Goal: Task Accomplishment & Management: Complete application form

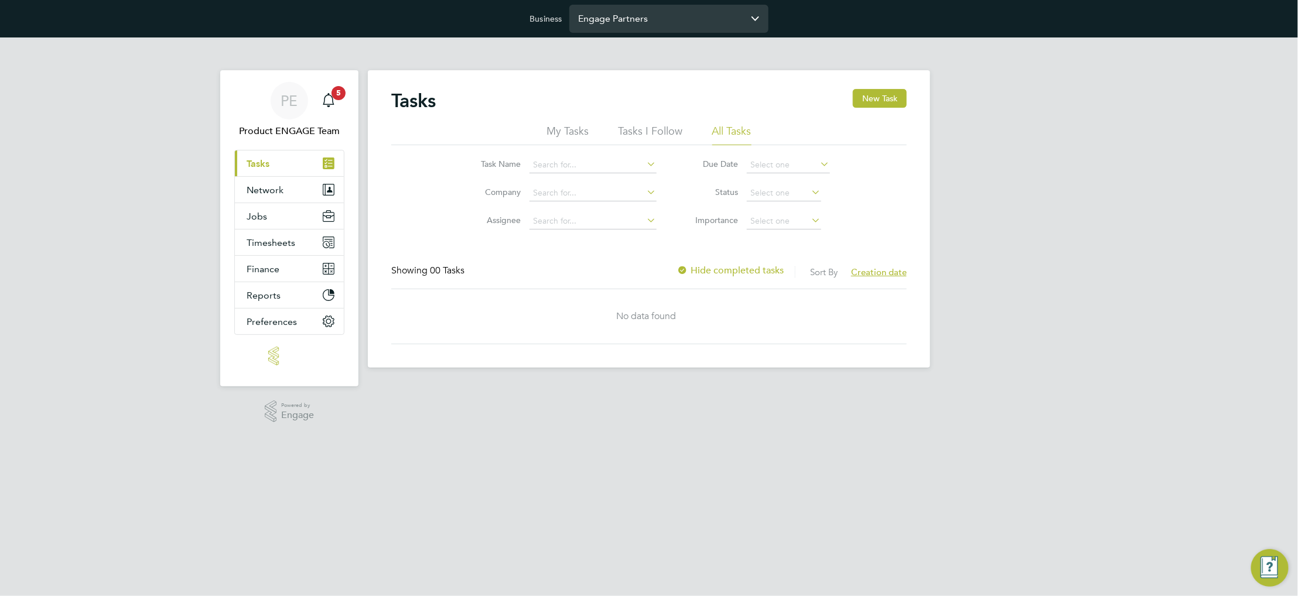
click at [653, 15] on input "Engage Partners" at bounding box center [669, 19] width 199 height 28
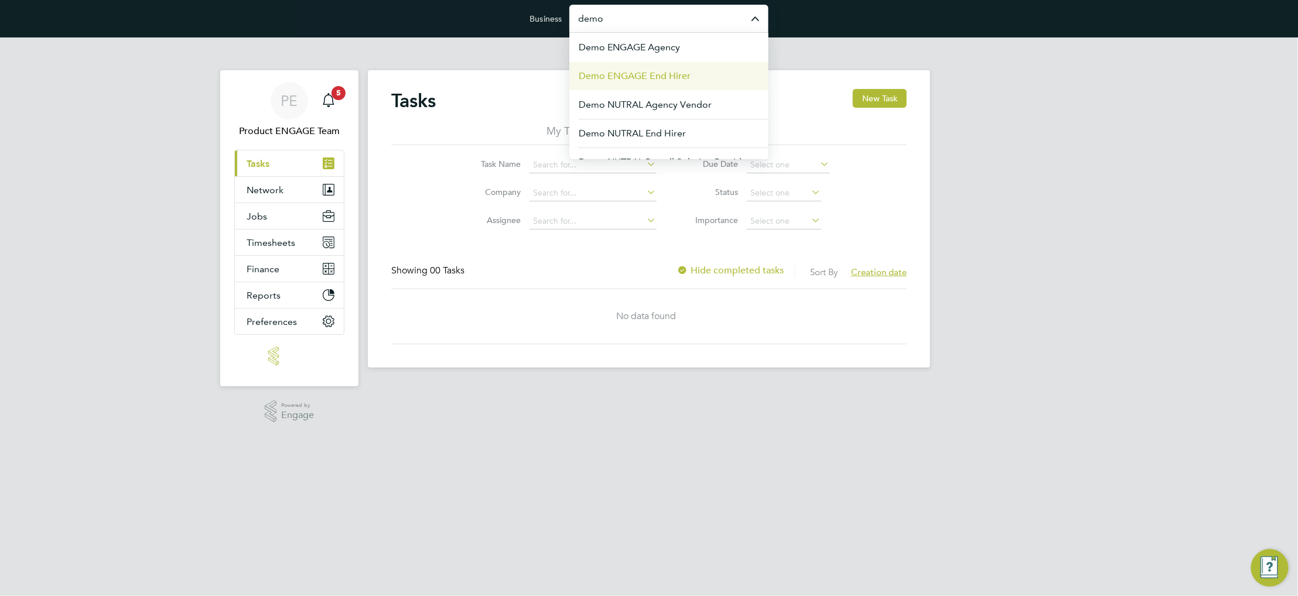
click at [695, 75] on li "Demo ENGAGE End Hirer" at bounding box center [669, 76] width 199 height 29
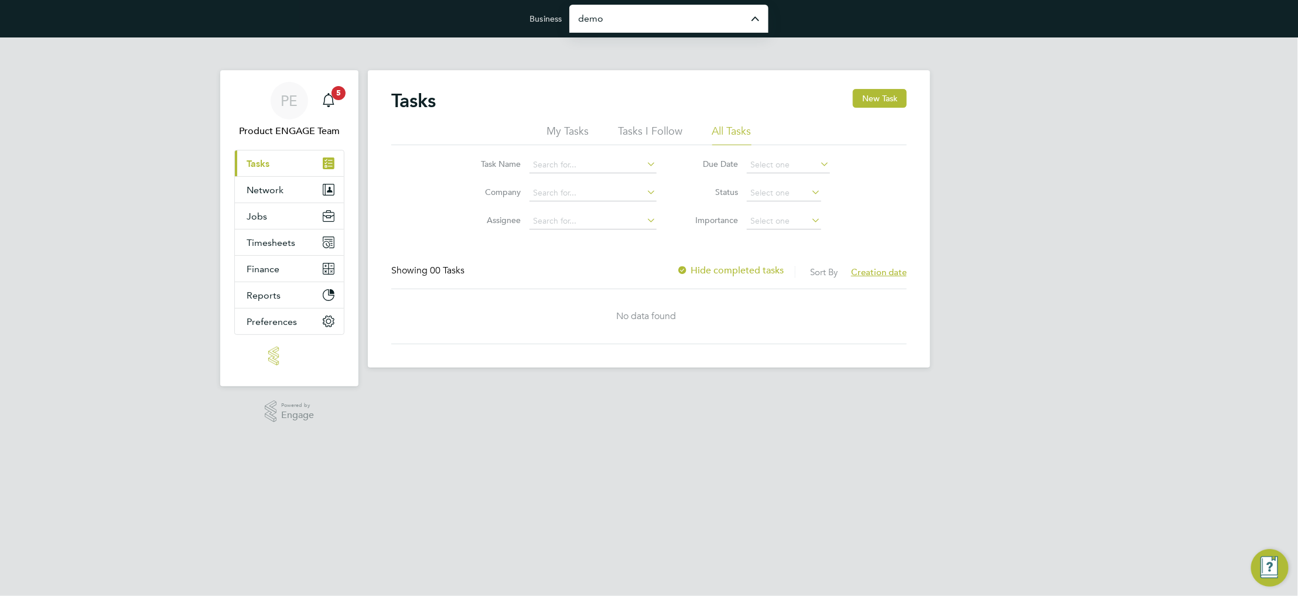
type input "Demo ENGAGE End Hirer"
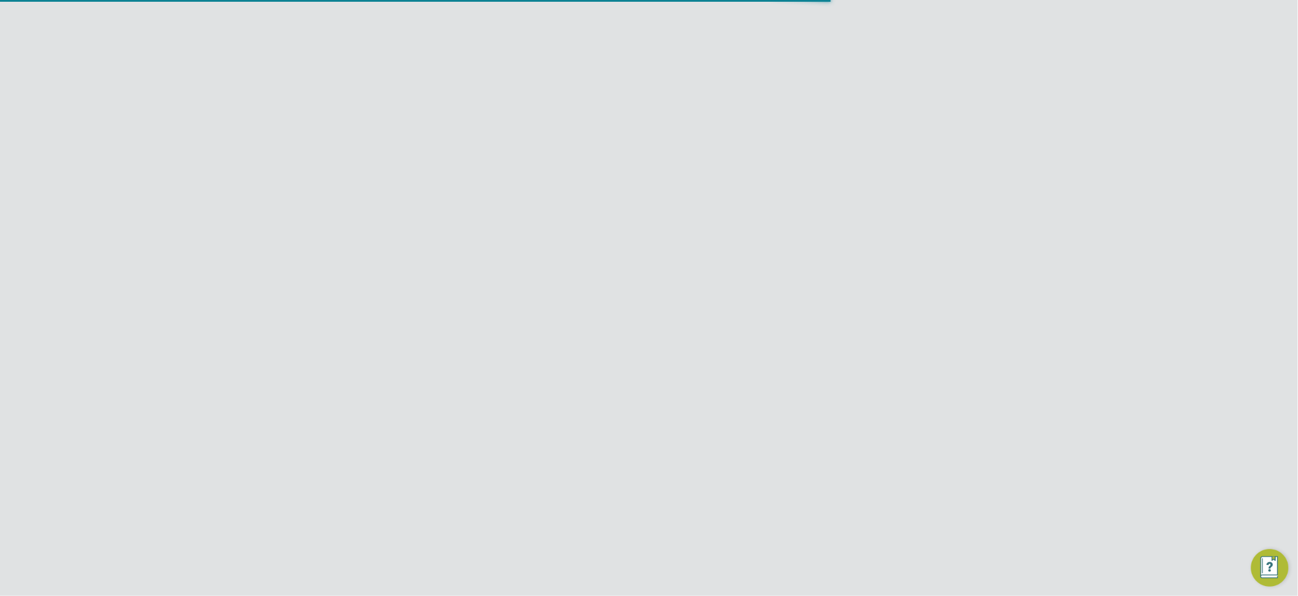
click at [279, 222] on button "Network" at bounding box center [289, 216] width 109 height 26
click at [275, 330] on button "Jobs" at bounding box center [289, 339] width 109 height 26
click at [267, 266] on link "Positions" at bounding box center [266, 270] width 39 height 11
click at [272, 304] on link "Placements" at bounding box center [271, 303] width 49 height 11
click at [270, 287] on link "Vacancies" at bounding box center [268, 287] width 42 height 11
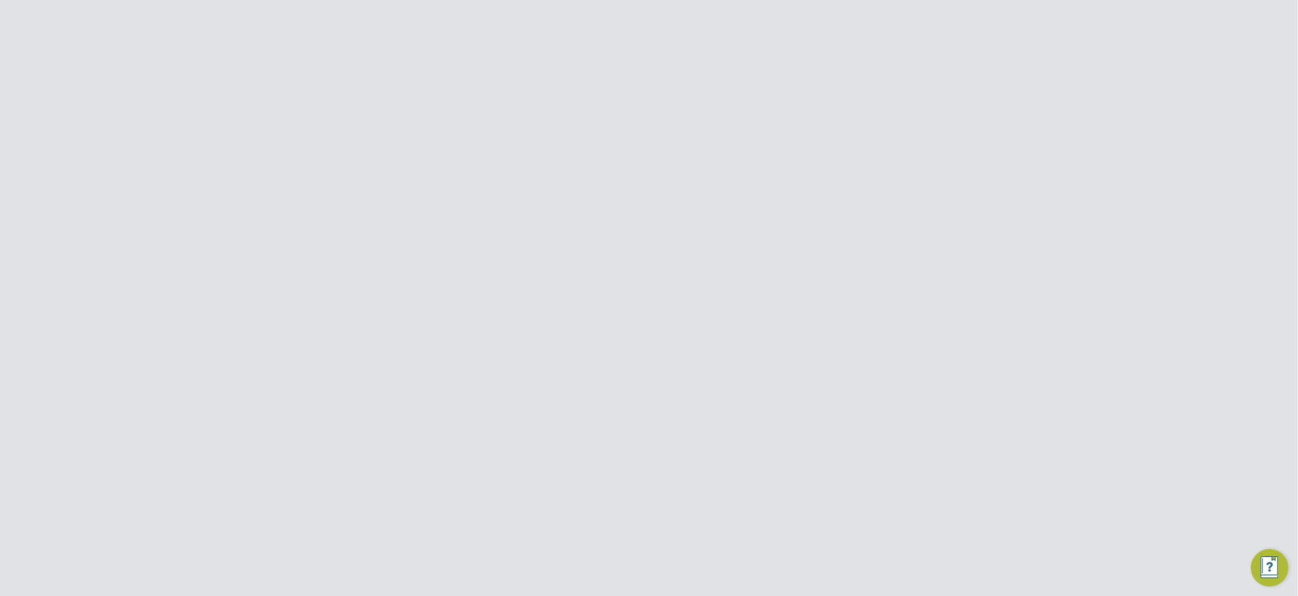
click at [868, 108] on button "New Vacancy" at bounding box center [872, 98] width 69 height 19
click at [594, 148] on input at bounding box center [622, 150] width 145 height 18
click at [608, 191] on li "ENGAGE End Hirer" at bounding box center [640, 198] width 182 height 16
type input "ENGAGE End Hirer"
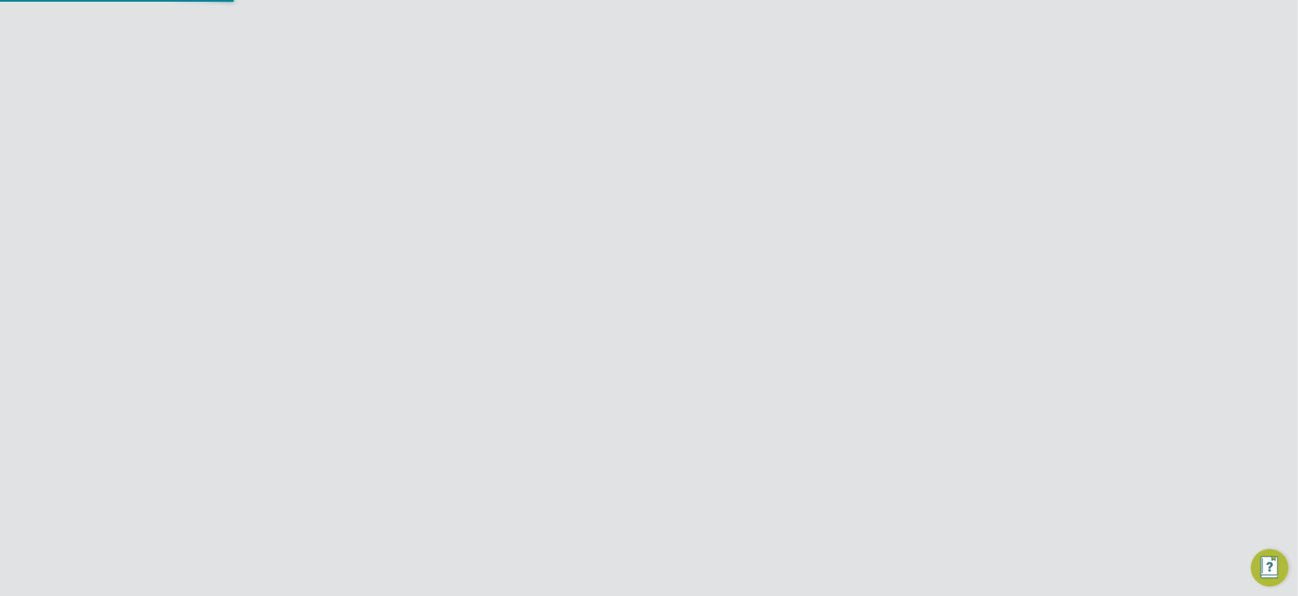
scroll to position [197, 548]
click at [602, 250] on li "Heathrow Airport Terminal 3" at bounding box center [622, 255] width 146 height 16
type input "Heathrow Airport Terminal 3"
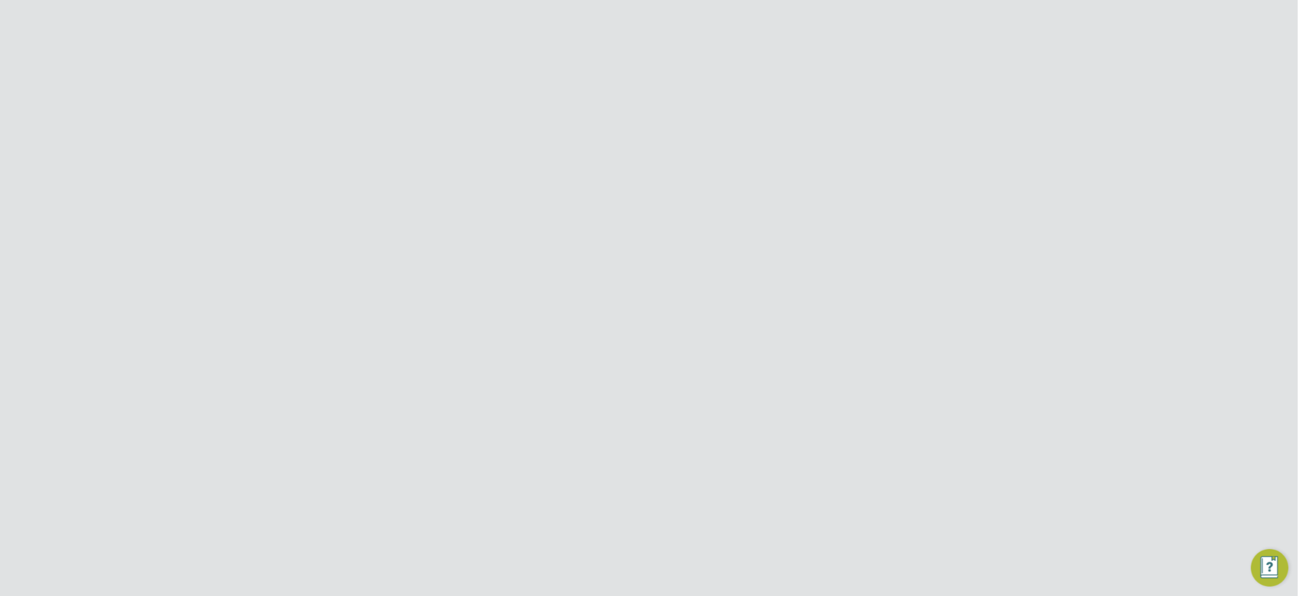
click at [621, 294] on input at bounding box center [622, 300] width 145 height 18
click at [625, 342] on li "Baggage Handler" at bounding box center [622, 348] width 146 height 16
type input "Baggage Handler"
type textarea "Load and unload baggage on aircraft"
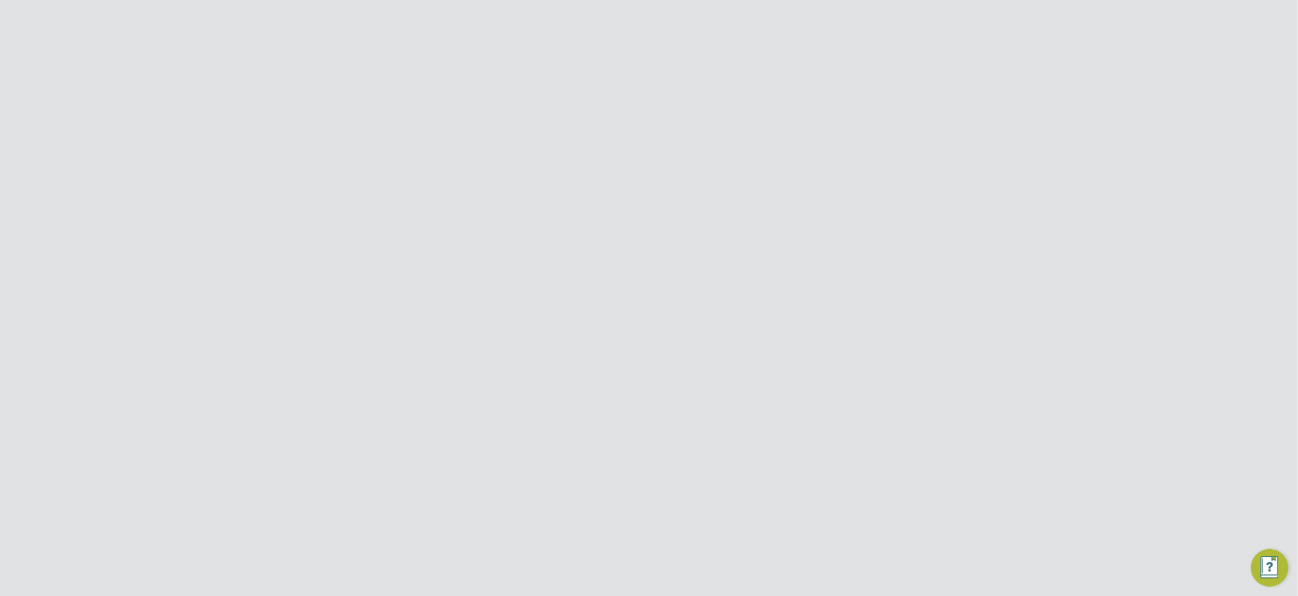
scroll to position [0, 0]
click at [910, 97] on div at bounding box center [909, 94] width 21 height 21
click at [720, 394] on div "21 Nov 2023" at bounding box center [711, 389] width 56 height 10
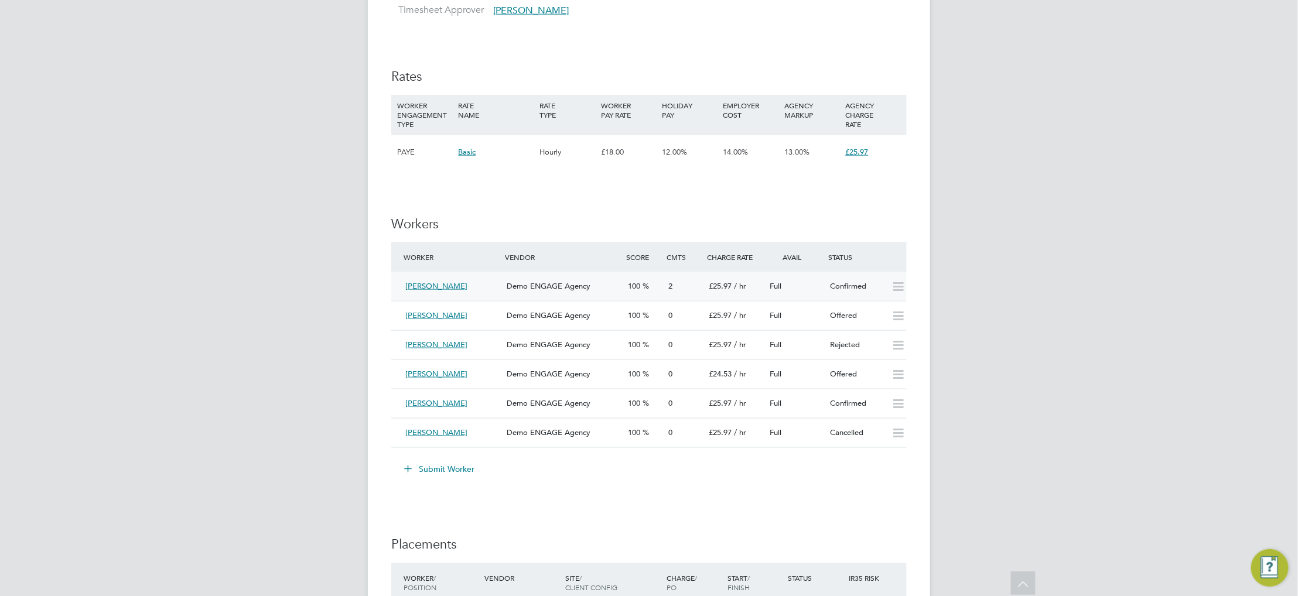
click at [840, 289] on div "Confirmed" at bounding box center [856, 286] width 61 height 19
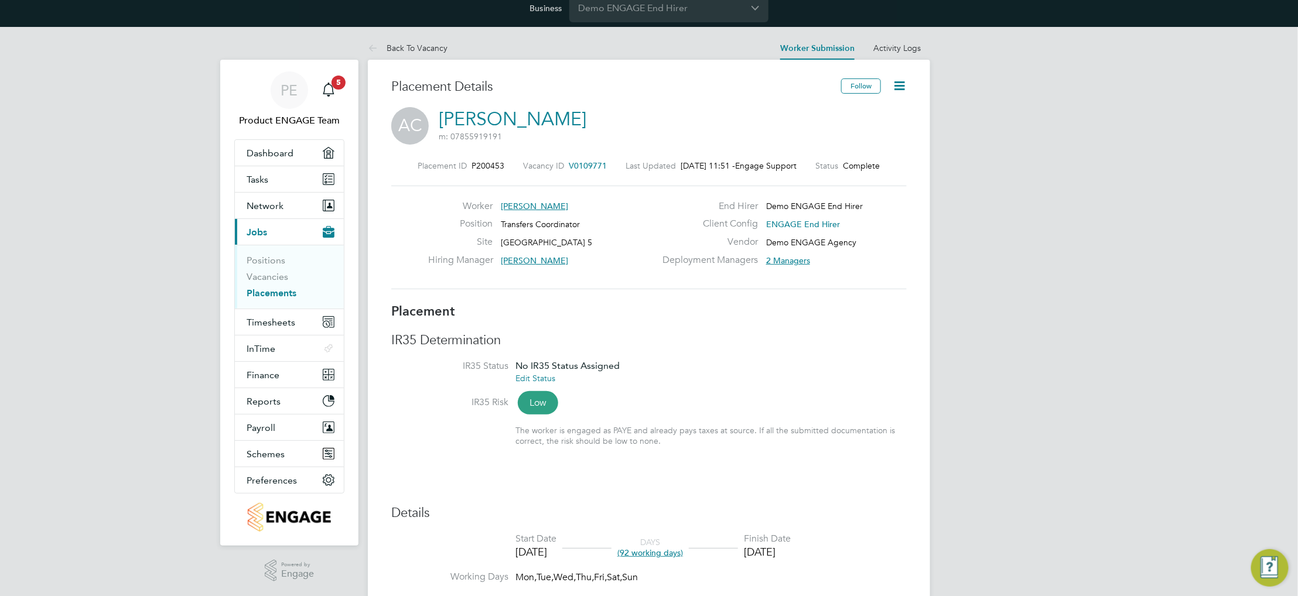
click at [899, 91] on icon at bounding box center [899, 86] width 15 height 15
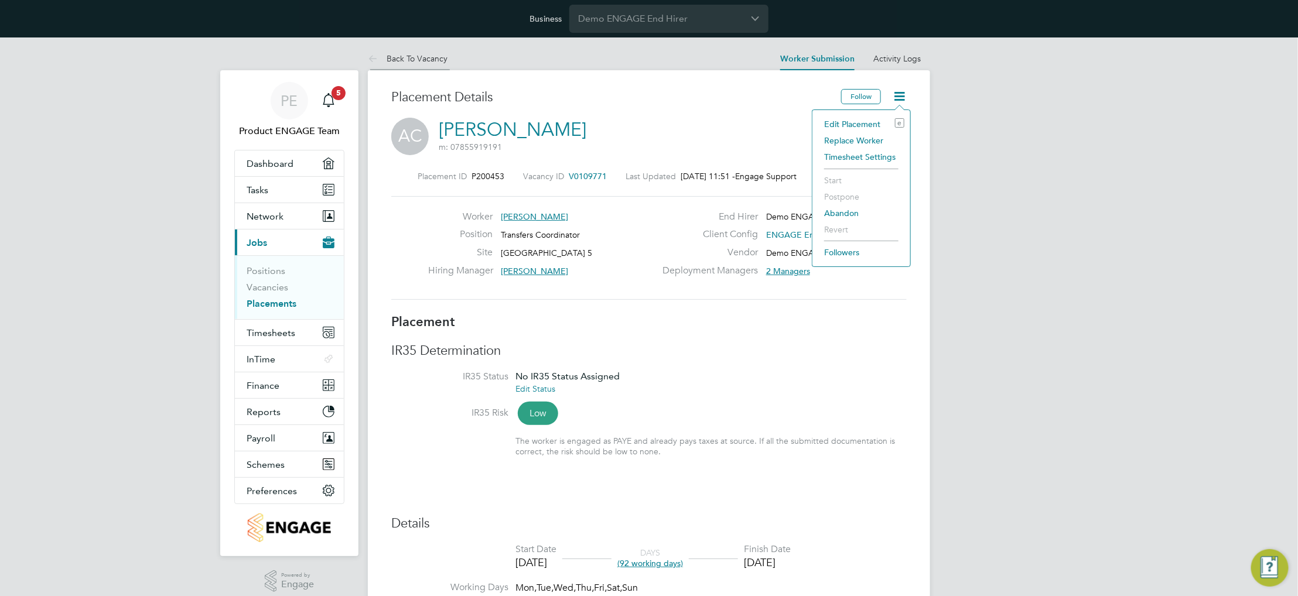
click at [436, 59] on link "Back To Vacancy" at bounding box center [408, 58] width 80 height 11
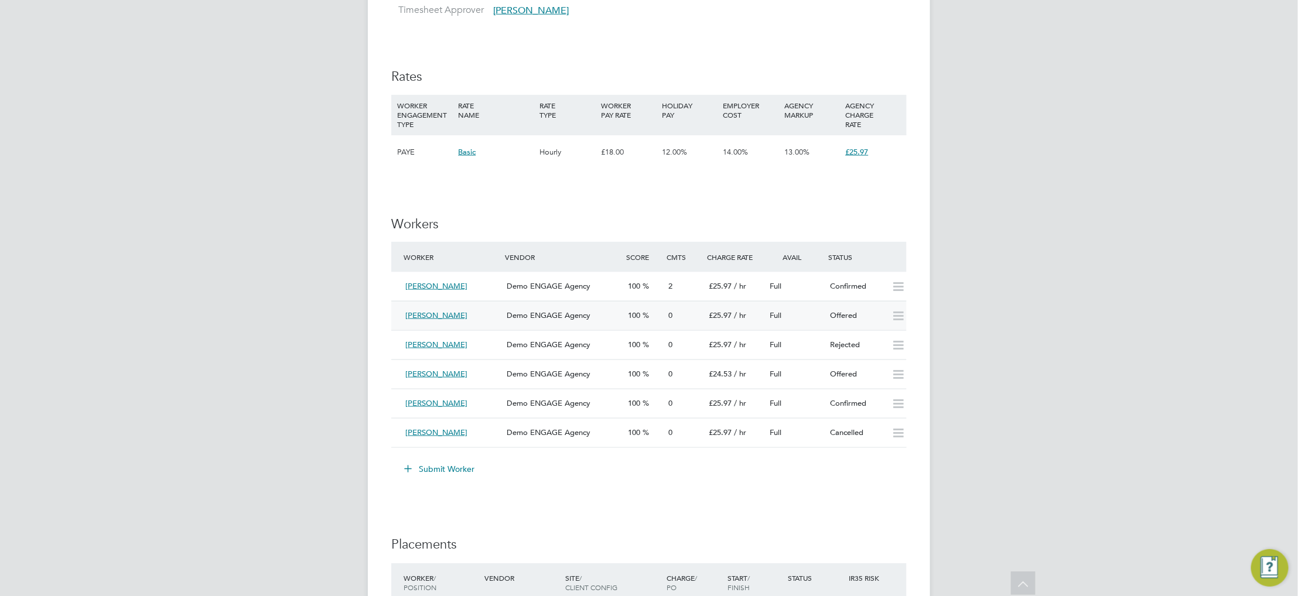
click at [816, 318] on div "Full" at bounding box center [795, 315] width 61 height 19
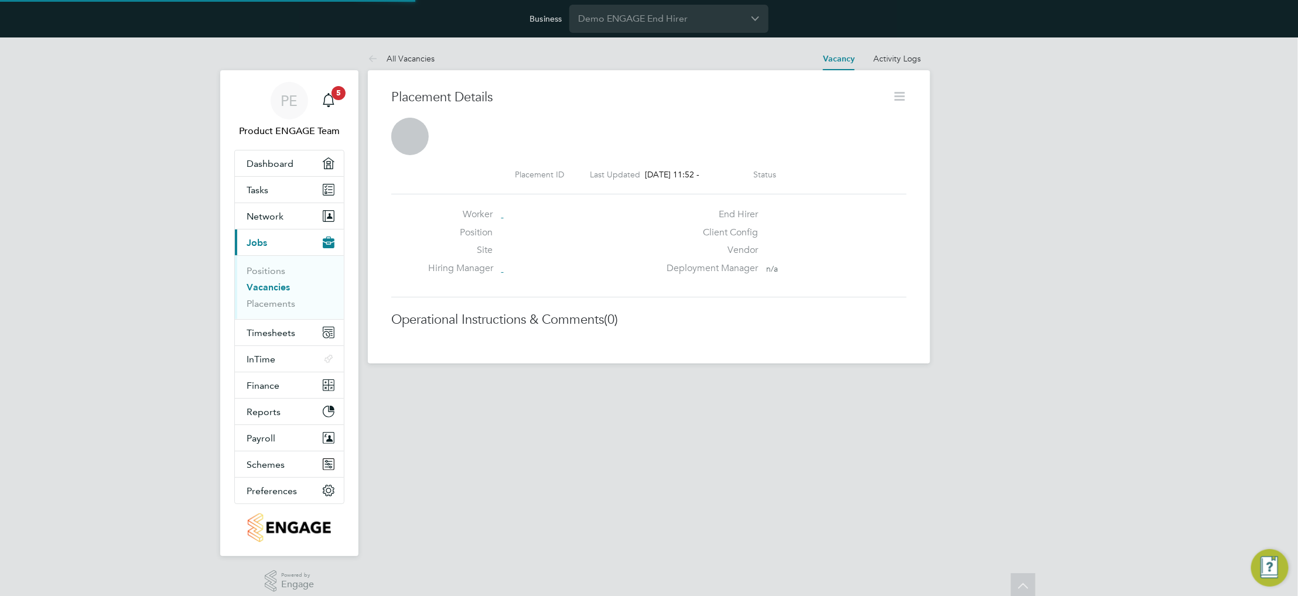
scroll to position [5, 5]
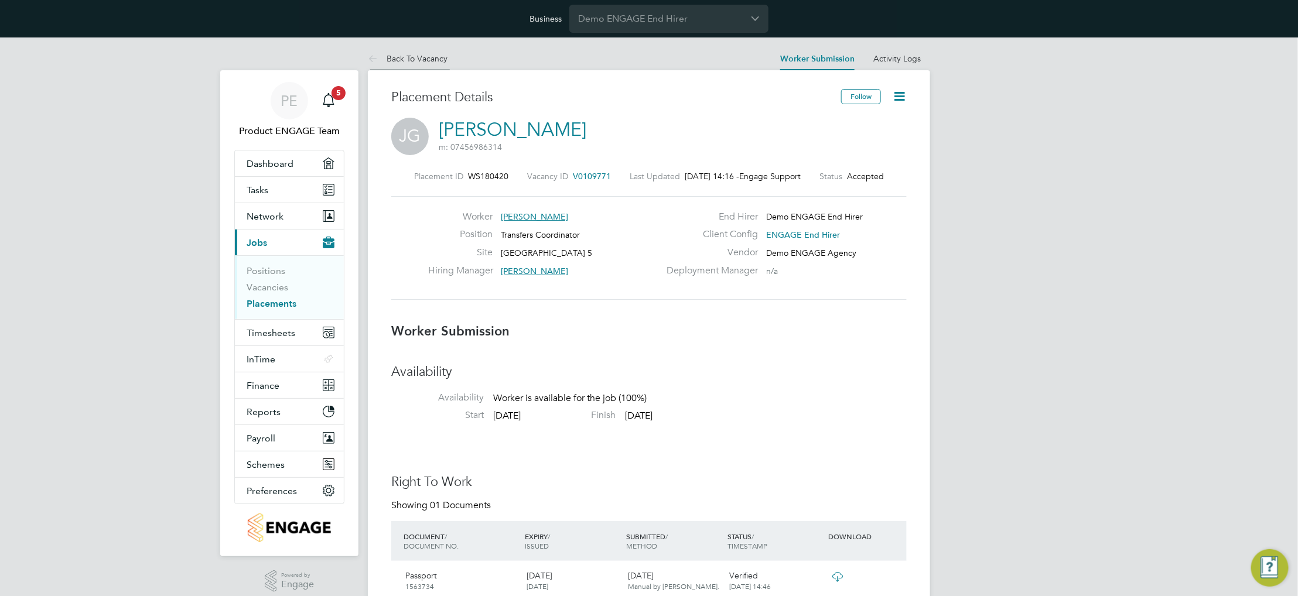
click at [424, 62] on link "Back To Vacancy" at bounding box center [408, 58] width 80 height 11
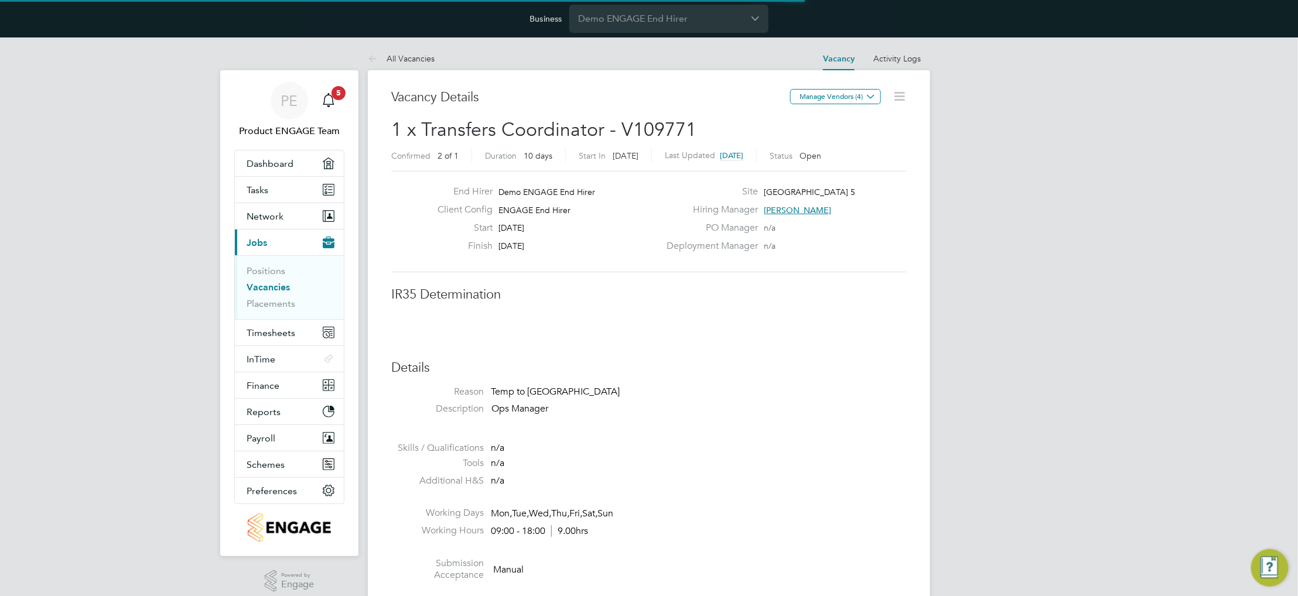
scroll to position [5, 5]
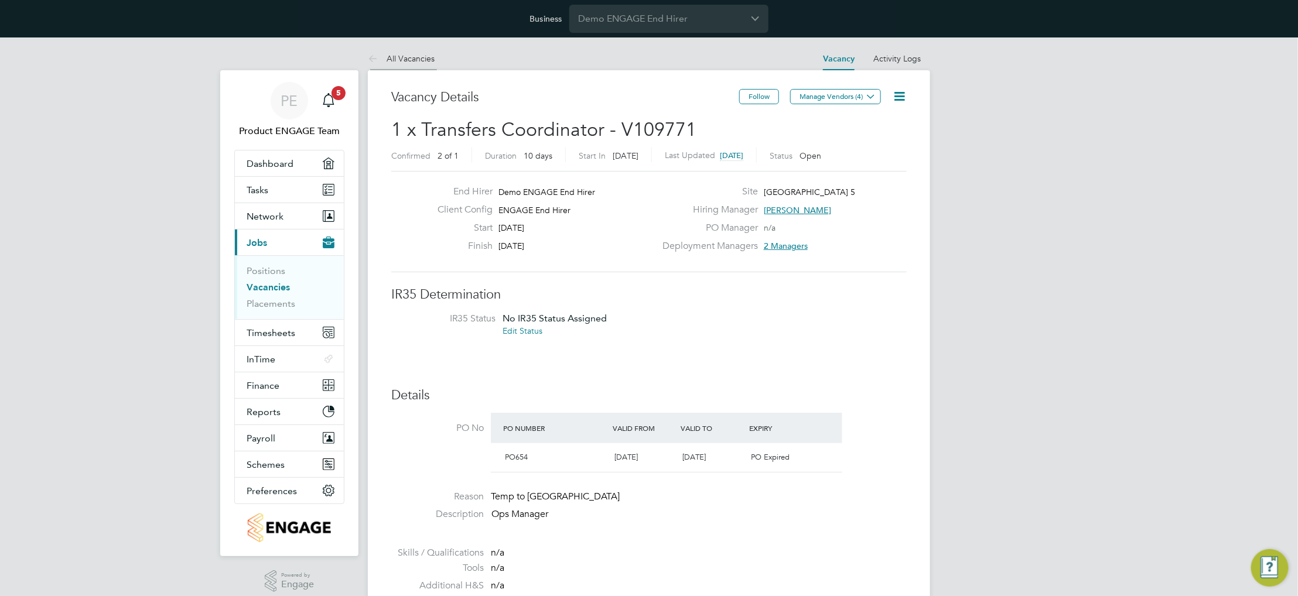
click at [399, 59] on link "All Vacancies" at bounding box center [401, 58] width 67 height 11
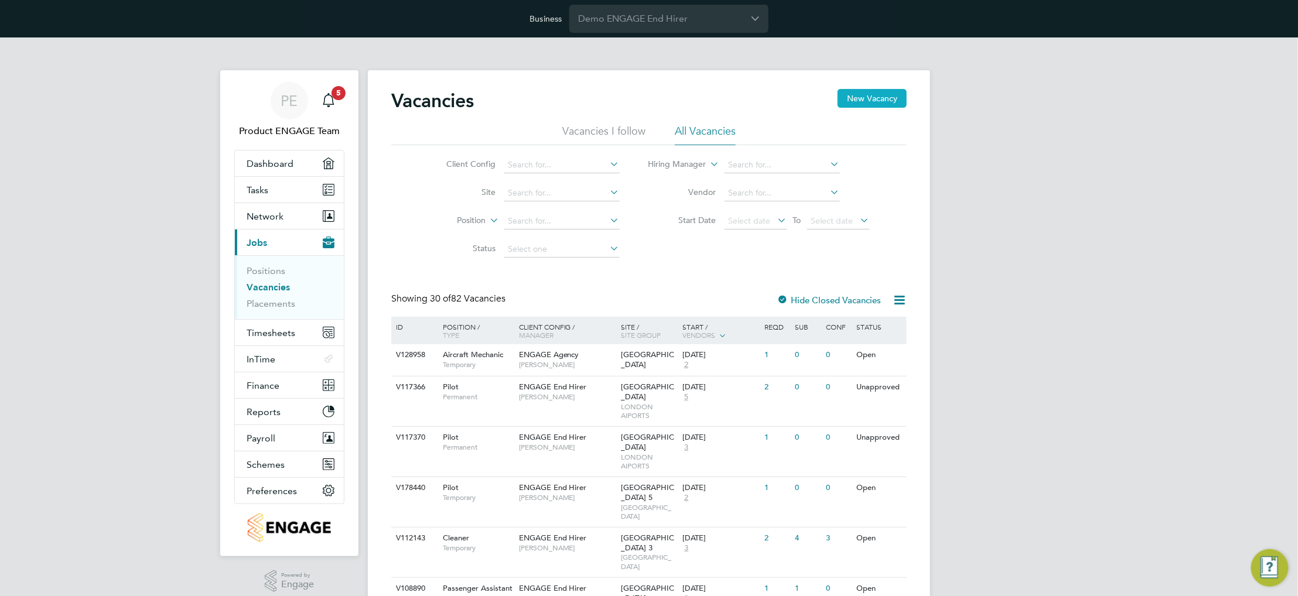
click at [885, 99] on button "New Vacancy" at bounding box center [872, 98] width 69 height 19
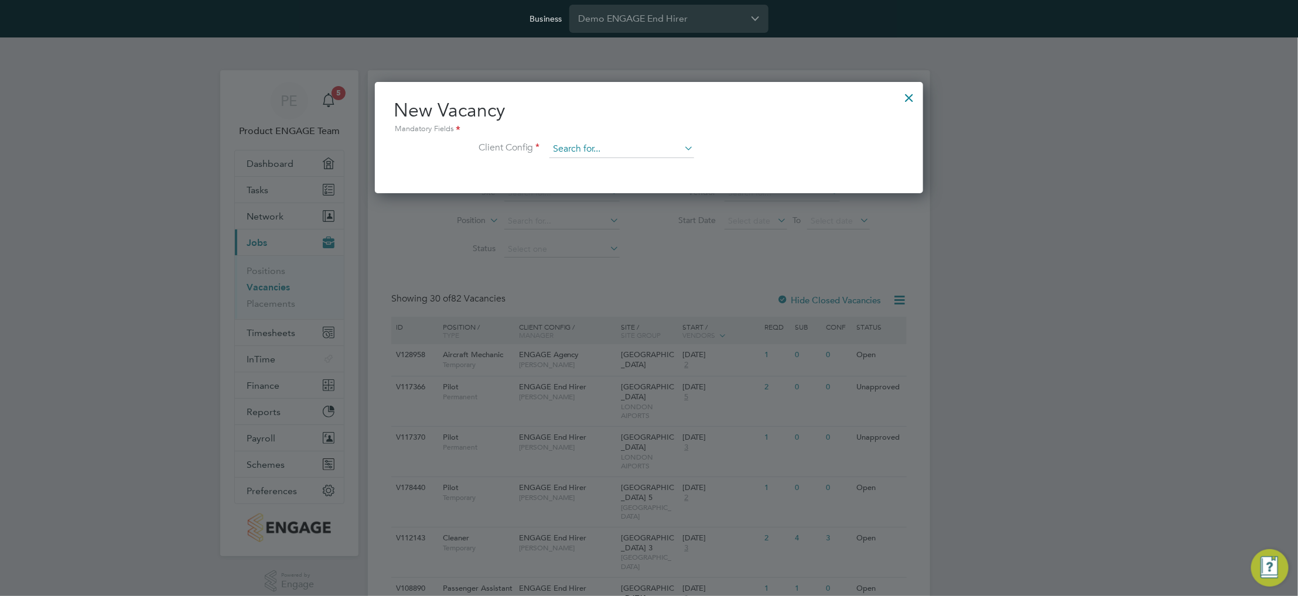
click at [653, 144] on input at bounding box center [622, 150] width 145 height 18
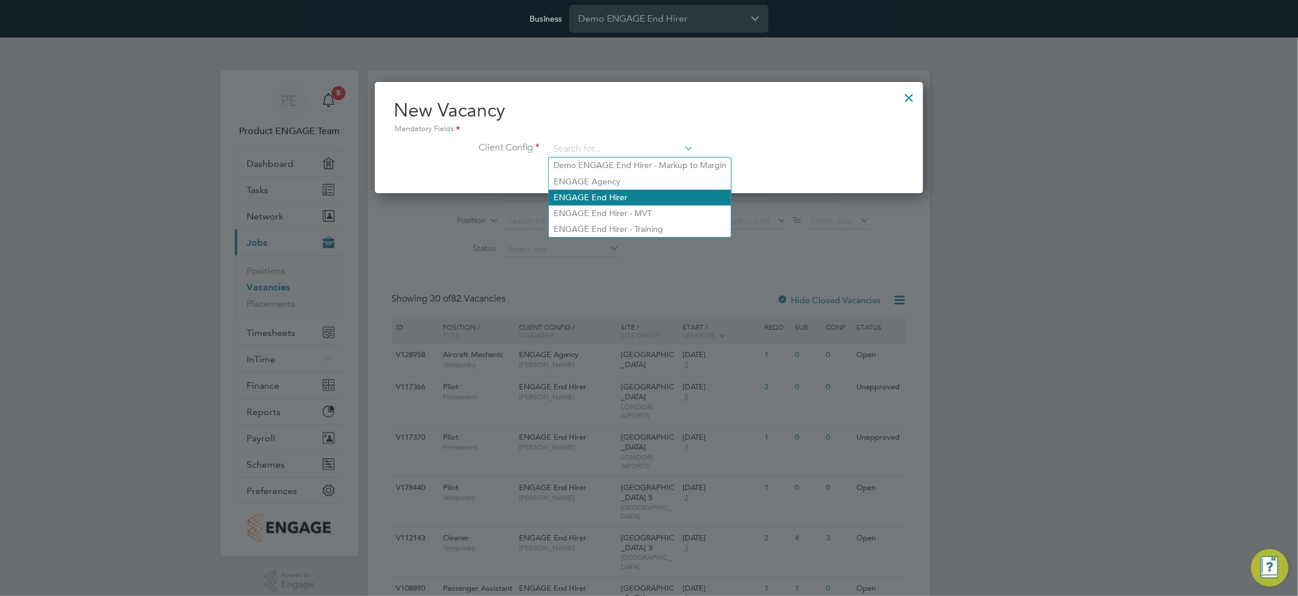
click at [656, 196] on li "ENGAGE End Hirer" at bounding box center [640, 198] width 182 height 16
type input "ENGAGE End Hirer"
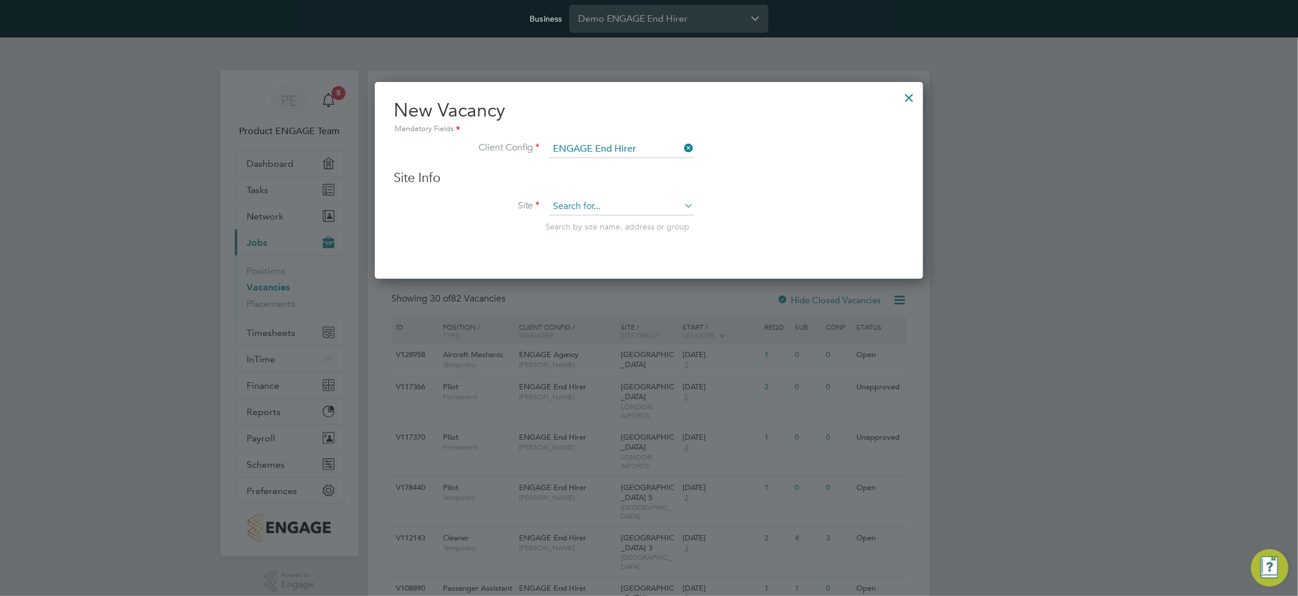
click at [627, 206] on input at bounding box center [622, 207] width 145 height 18
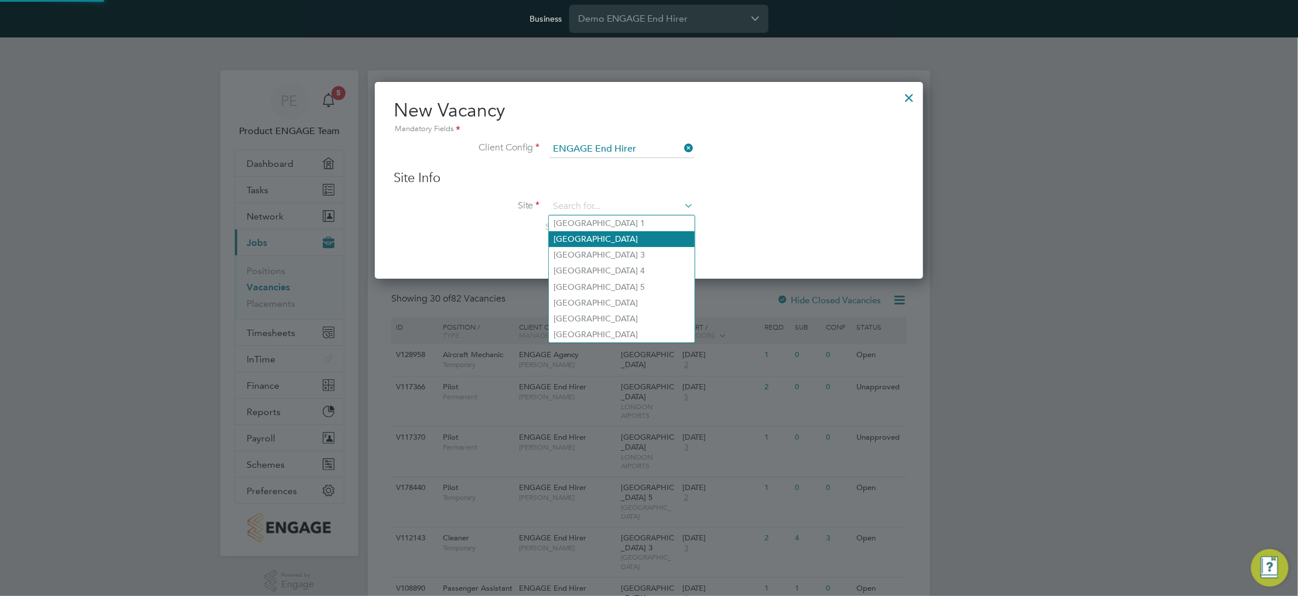
click at [627, 243] on li "Heathrow Airport Terminal 2" at bounding box center [622, 239] width 146 height 16
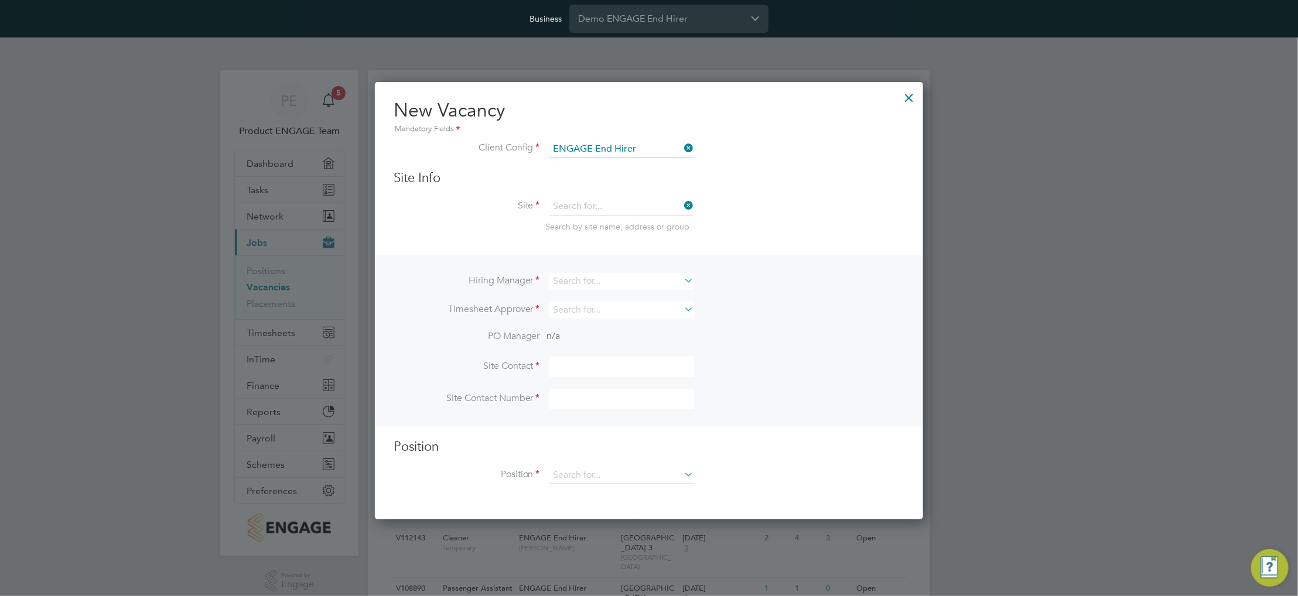
type input "Heathrow Airport Terminal 2"
click at [595, 278] on input at bounding box center [622, 281] width 145 height 17
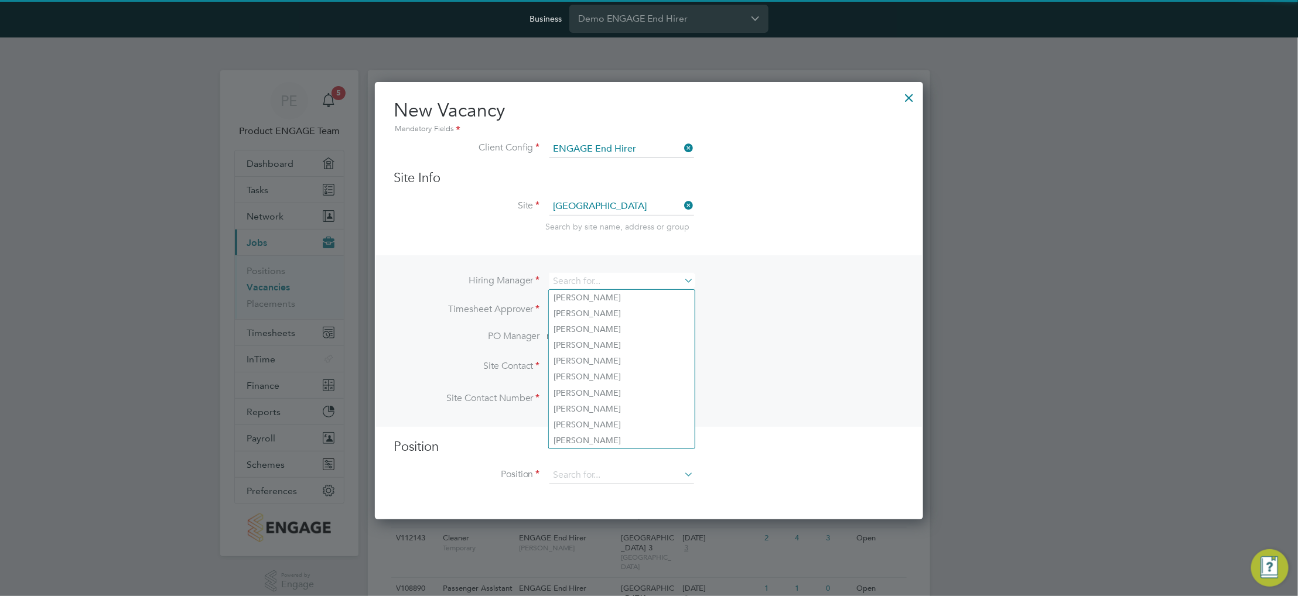
click at [783, 328] on li "Timesheet Approver" at bounding box center [649, 316] width 511 height 29
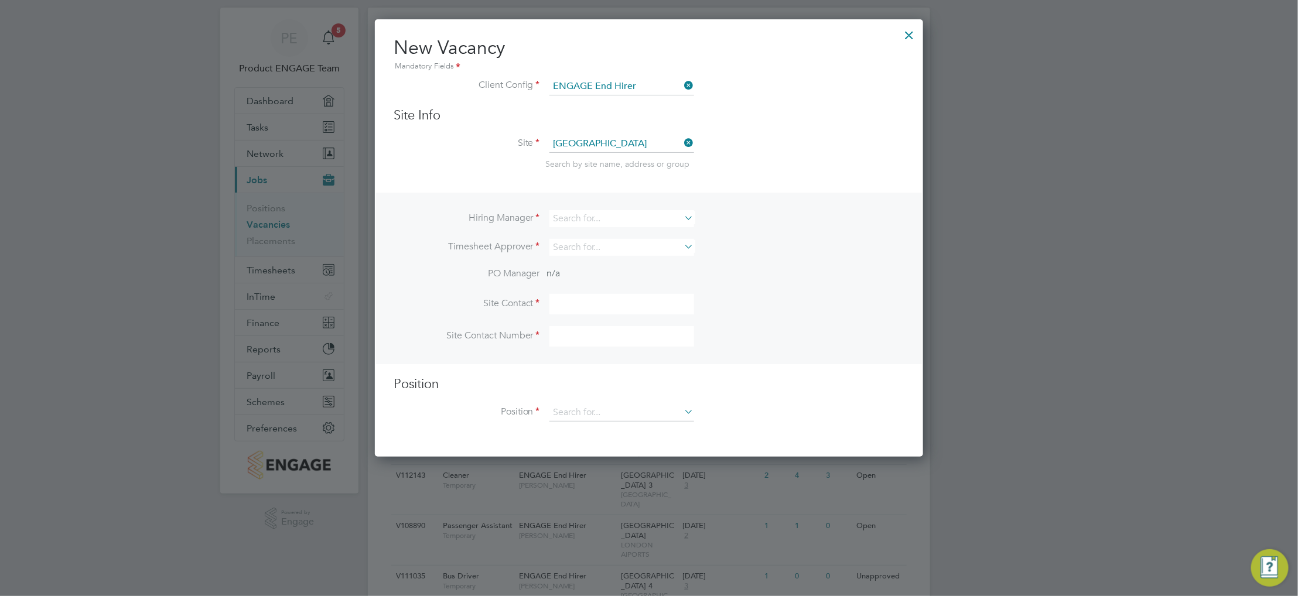
scroll to position [176, 0]
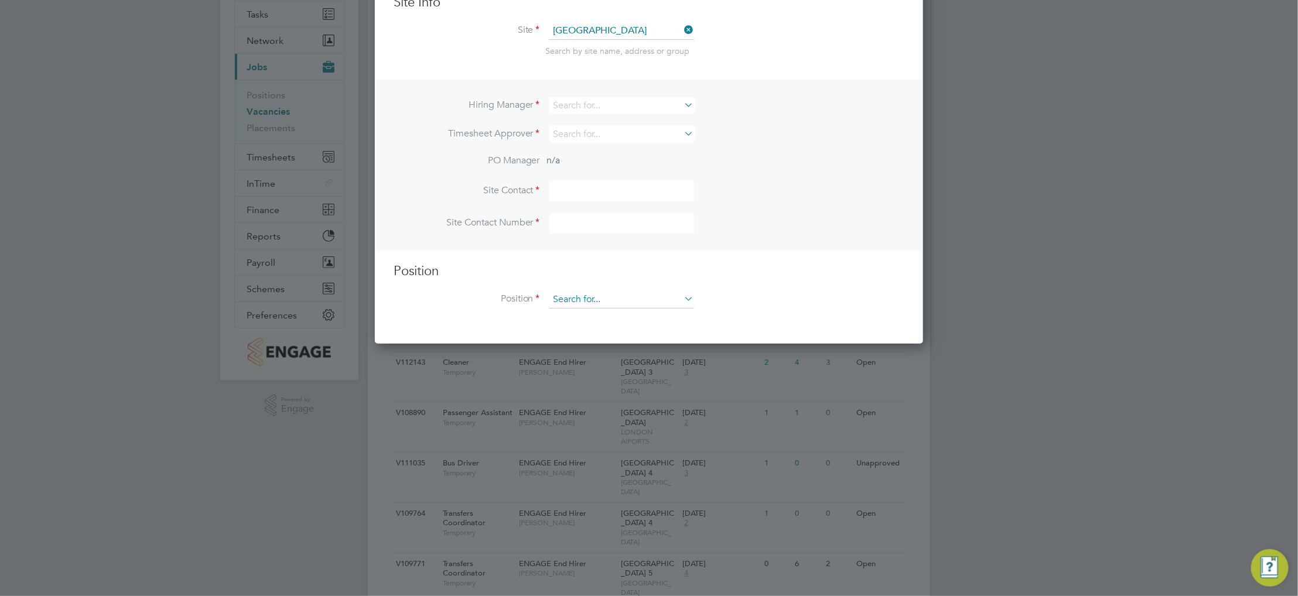
click at [645, 380] on li "Bus Driver" at bounding box center [622, 379] width 146 height 16
type input "Bus Driver"
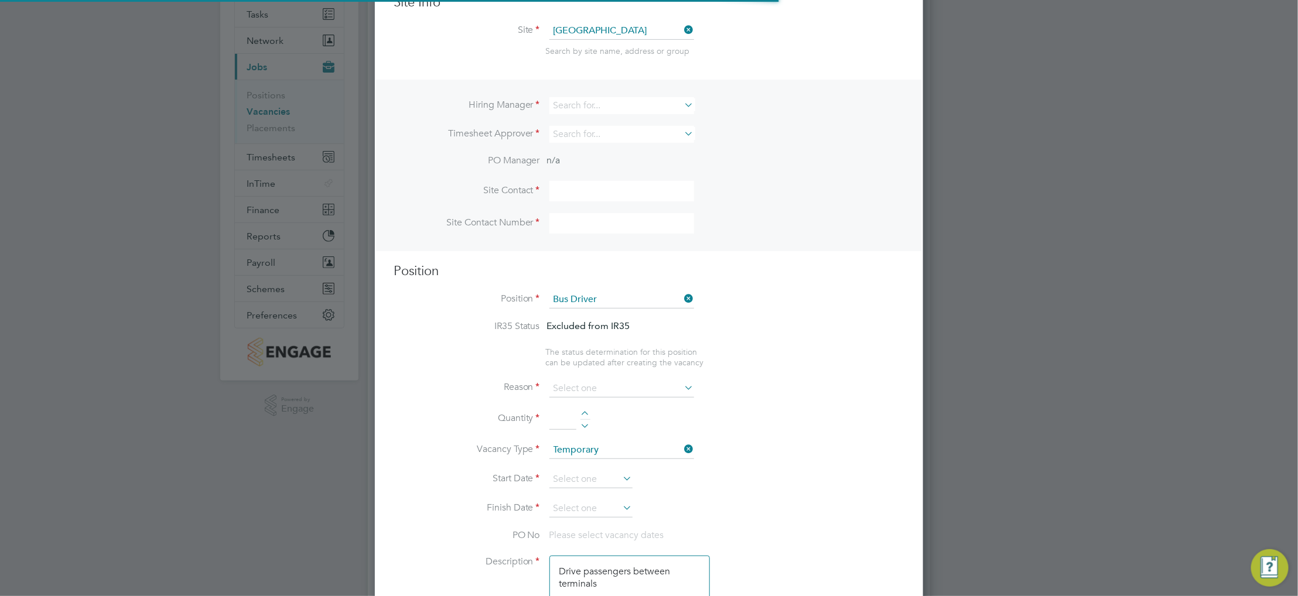
scroll to position [34, 60]
click at [652, 393] on input at bounding box center [622, 389] width 145 height 18
click at [645, 431] on li "Extra Work" at bounding box center [622, 434] width 146 height 15
type input "Extra Work"
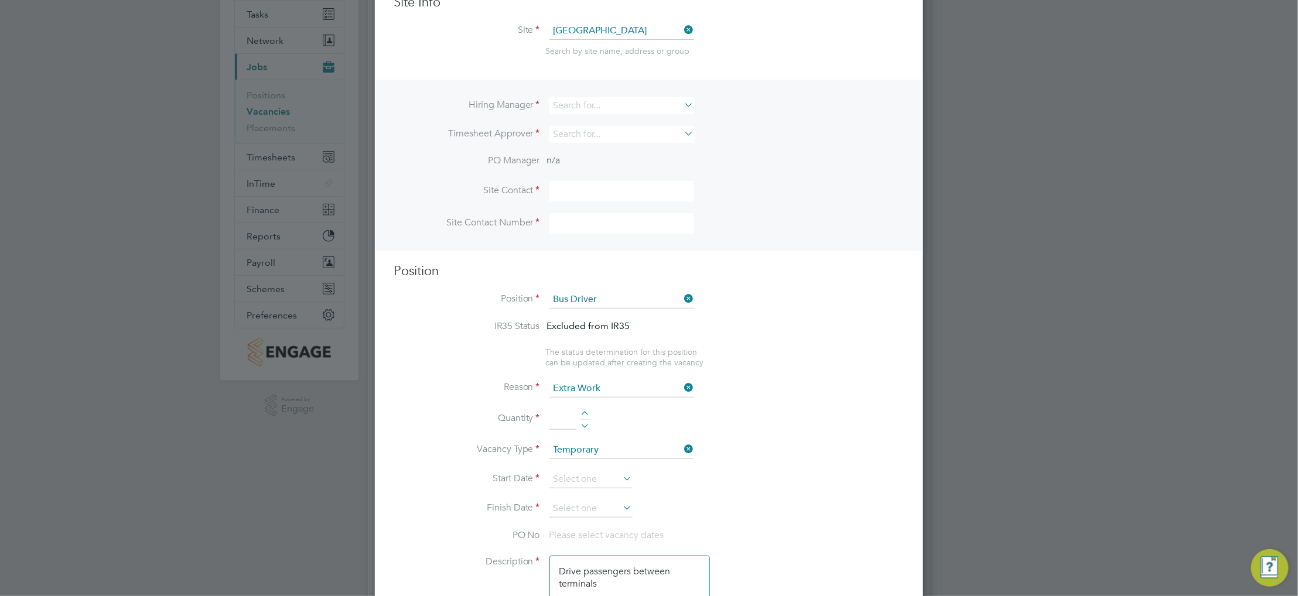
click at [579, 413] on li "Quantity" at bounding box center [649, 426] width 511 height 33
click at [581, 415] on div at bounding box center [586, 415] width 10 height 8
type input "1"
click at [613, 108] on input at bounding box center [622, 105] width 145 height 17
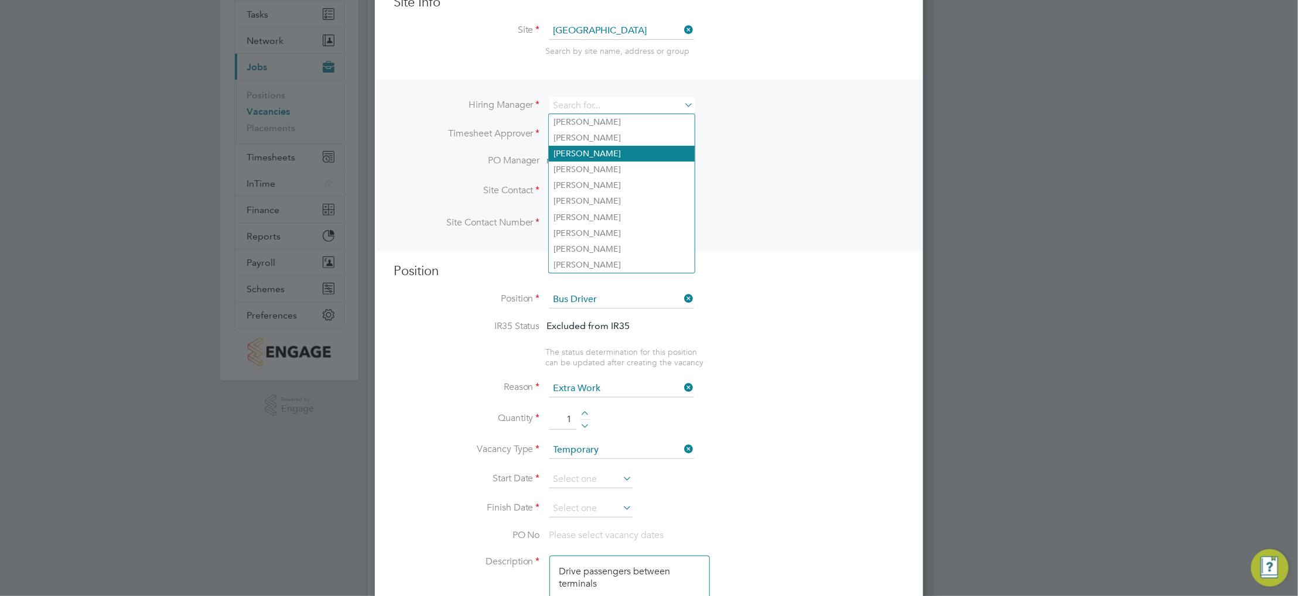
click at [618, 155] on li "Lorelle Evans" at bounding box center [622, 154] width 146 height 16
type input "Lorelle Evans"
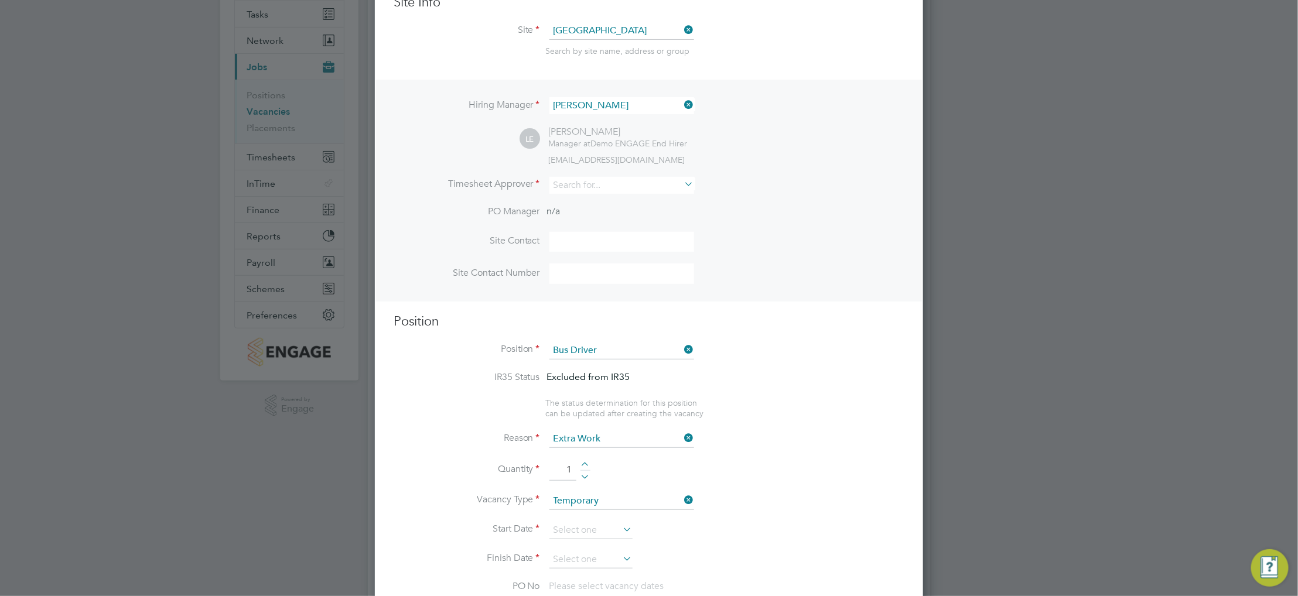
scroll to position [1606, 548]
click at [616, 180] on input at bounding box center [622, 185] width 145 height 17
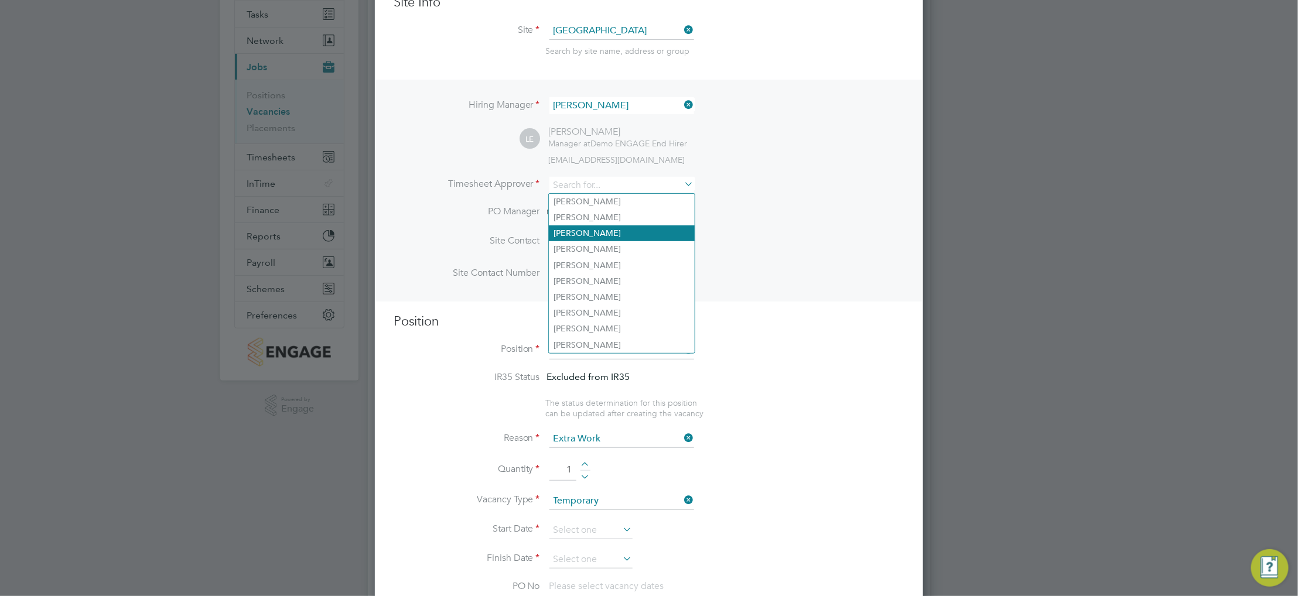
click at [612, 234] on li "Lorelle Evans" at bounding box center [622, 234] width 146 height 16
type input "Lorelle Evans"
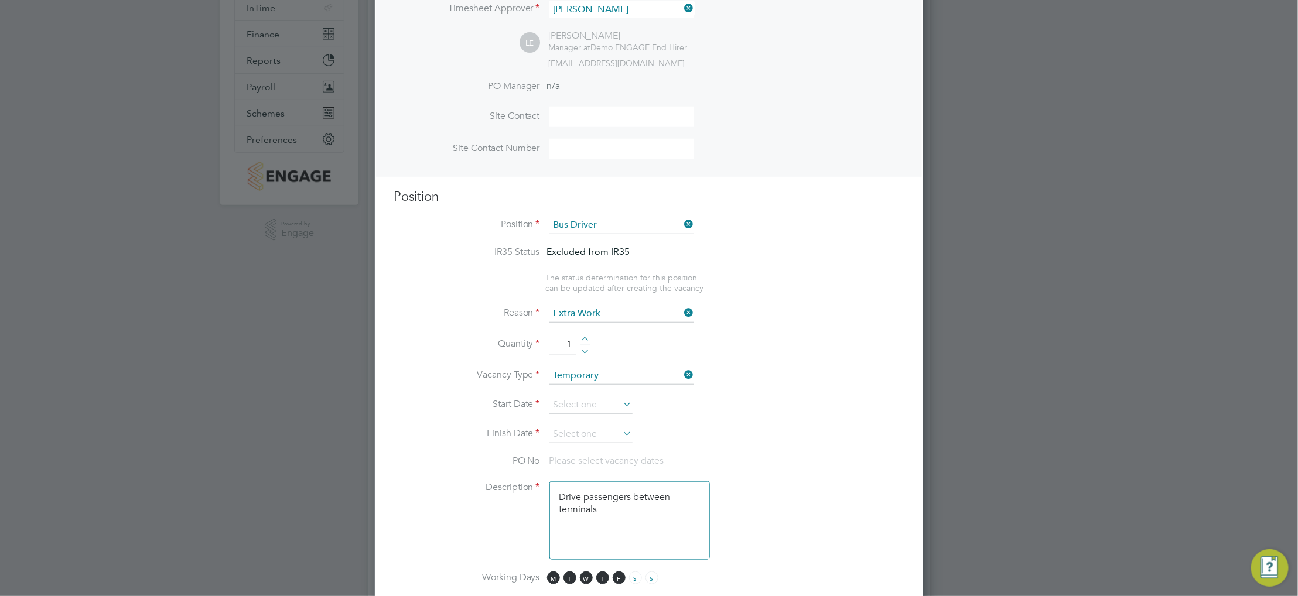
scroll to position [527, 0]
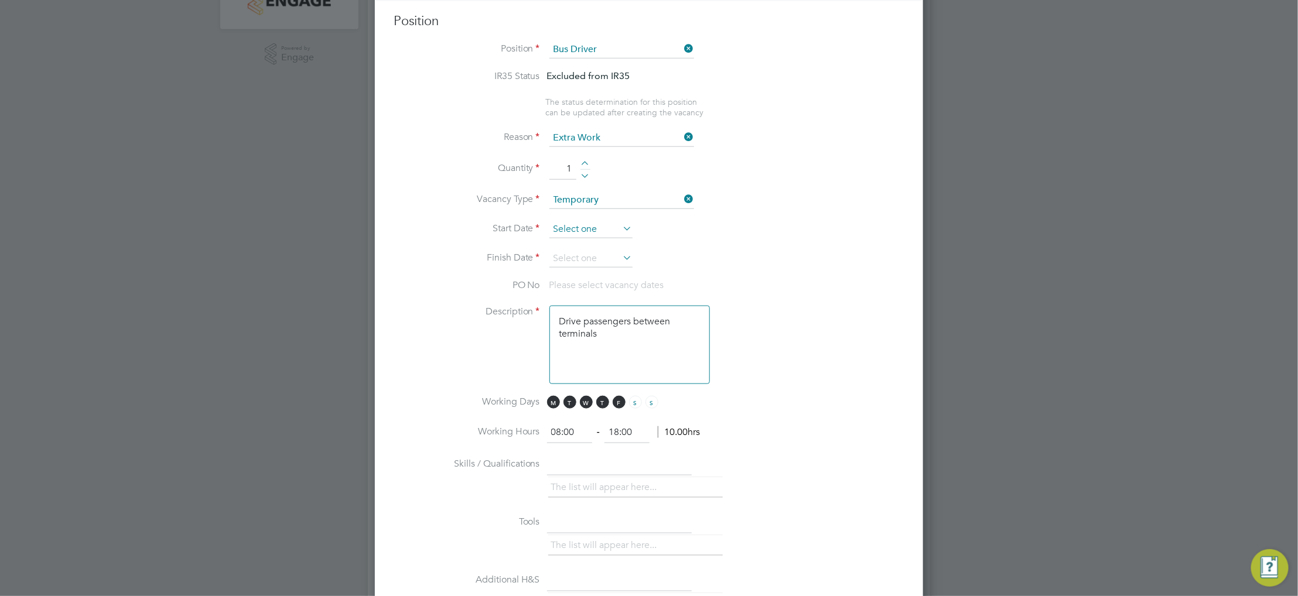
click at [601, 228] on input at bounding box center [591, 230] width 83 height 18
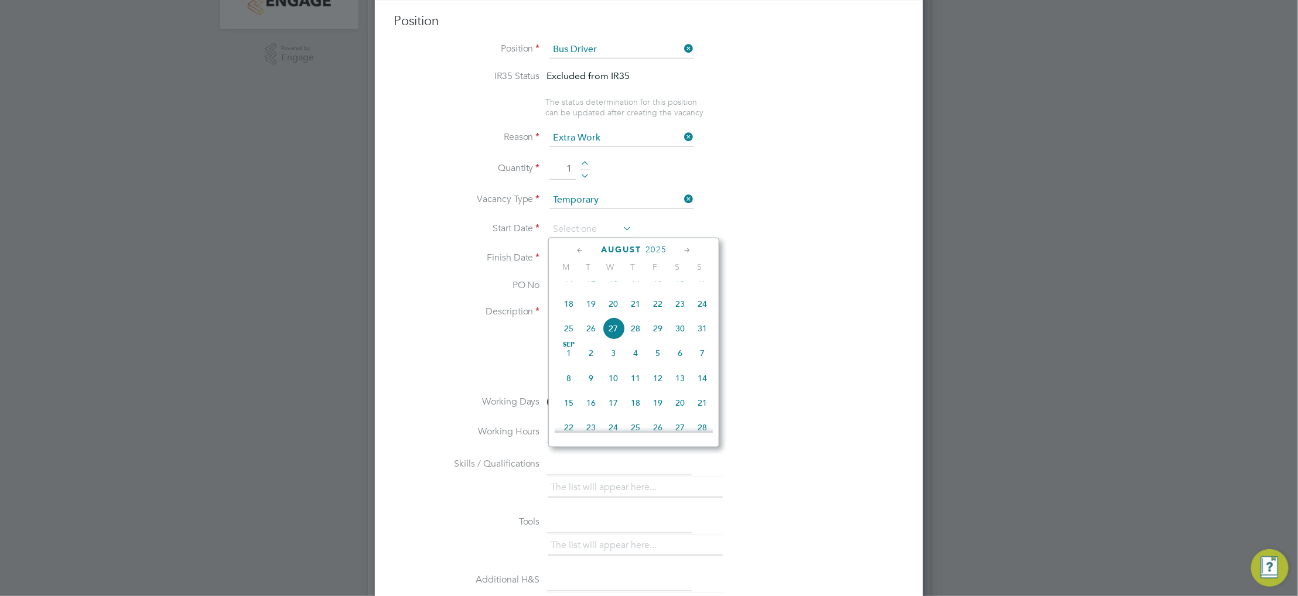
click at [570, 364] on span "Sep 1" at bounding box center [569, 353] width 22 height 22
type input "01 Sep 2025"
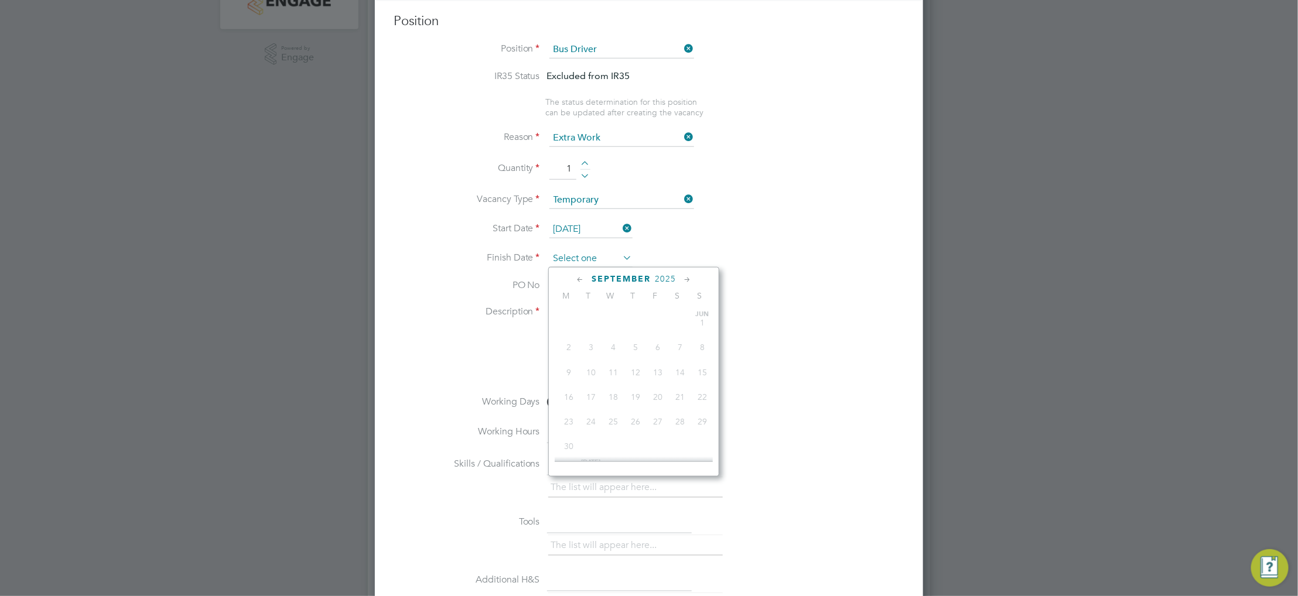
click at [576, 255] on input at bounding box center [591, 259] width 83 height 18
click at [701, 396] on span "14" at bounding box center [702, 385] width 22 height 22
type input "14 Sep 2025"
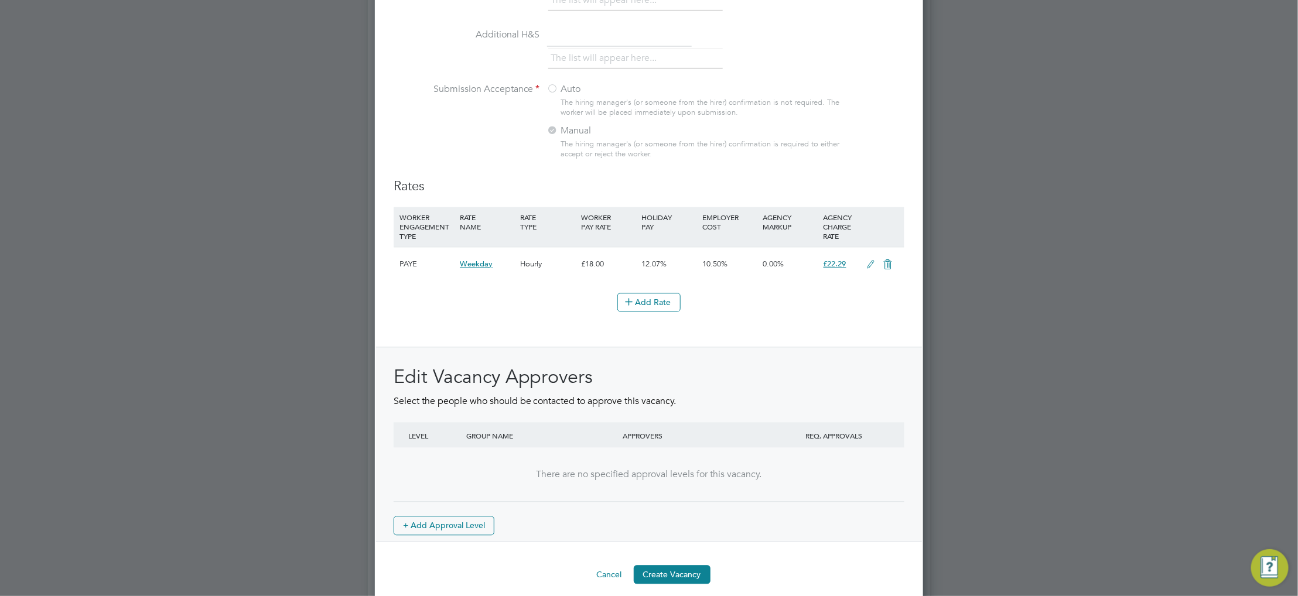
scroll to position [1300, 0]
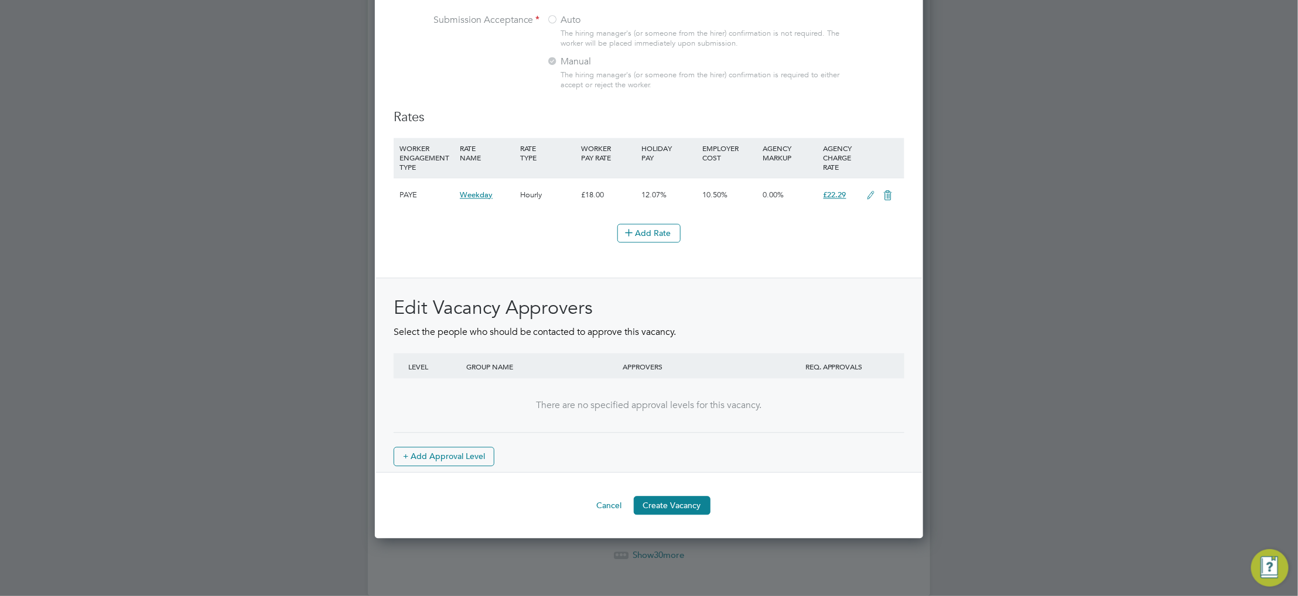
click at [676, 500] on button "Create Vacancy" at bounding box center [672, 505] width 77 height 19
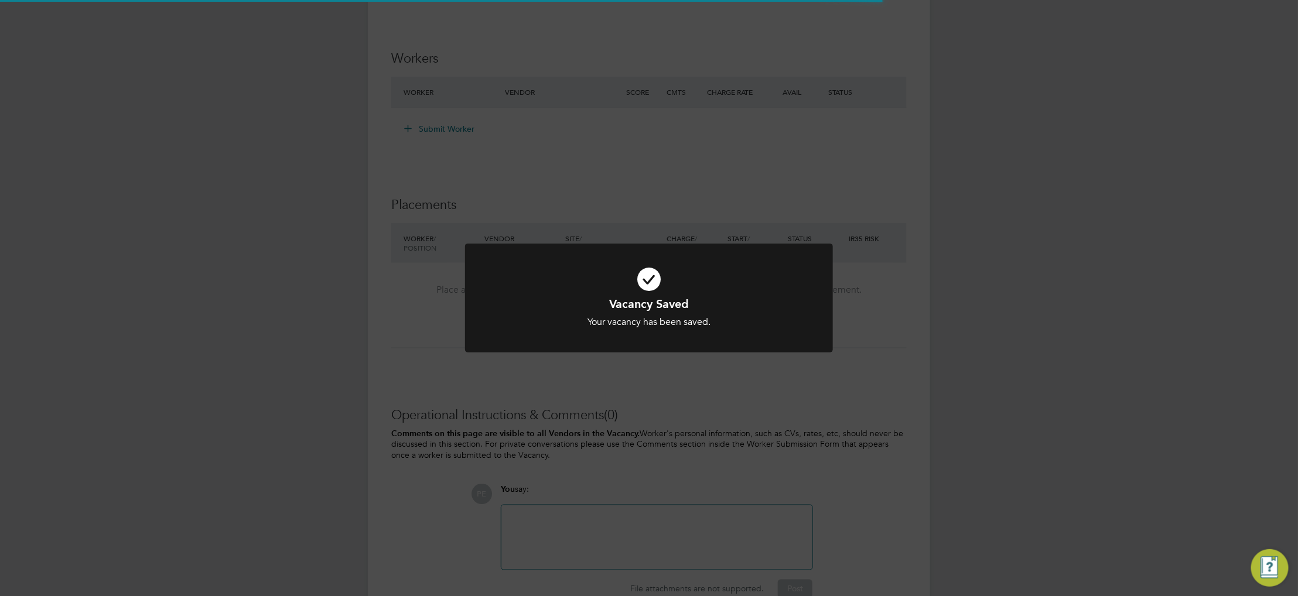
scroll to position [10, 0]
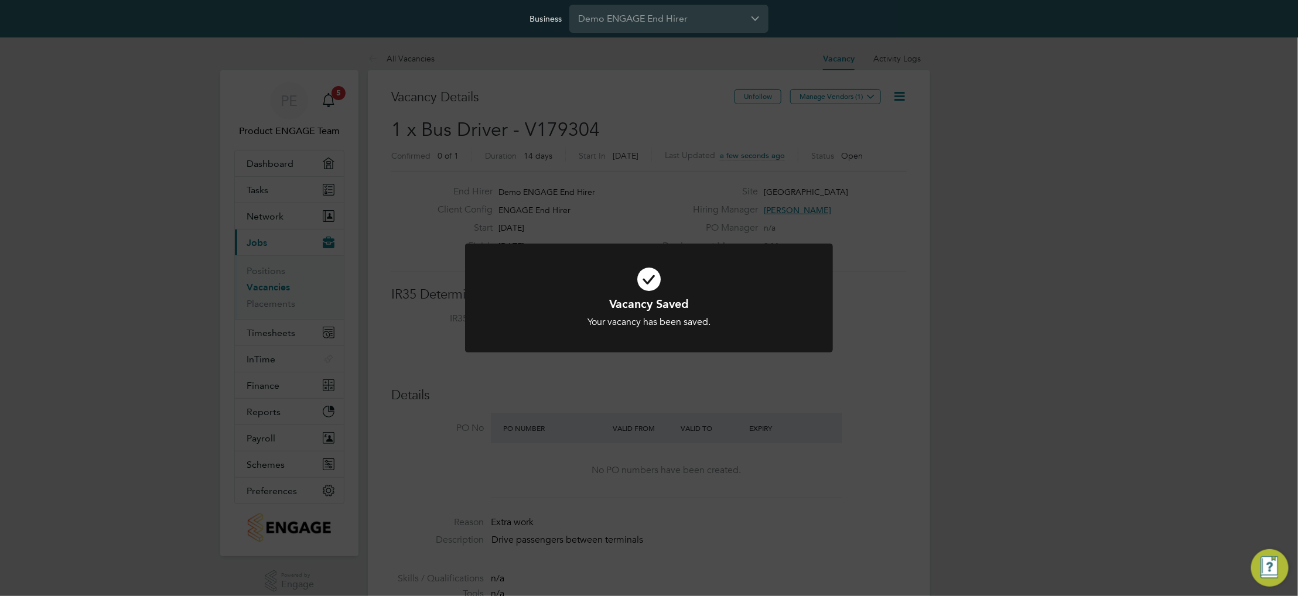
click at [695, 318] on div "Your vacancy has been saved." at bounding box center [649, 322] width 305 height 12
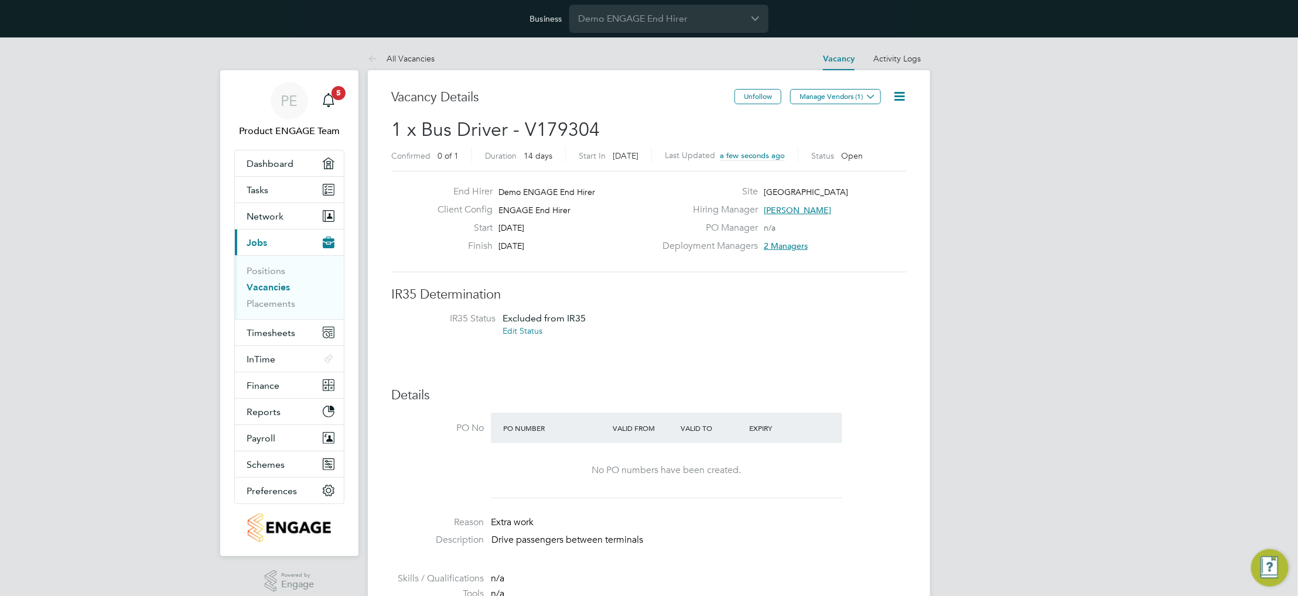
drag, startPoint x: 901, startPoint y: 84, endPoint x: 900, endPoint y: 90, distance: 6.0
click at [899, 96] on icon at bounding box center [899, 96] width 15 height 15
click at [855, 118] on li "Edit Vacancy e" at bounding box center [871, 124] width 68 height 16
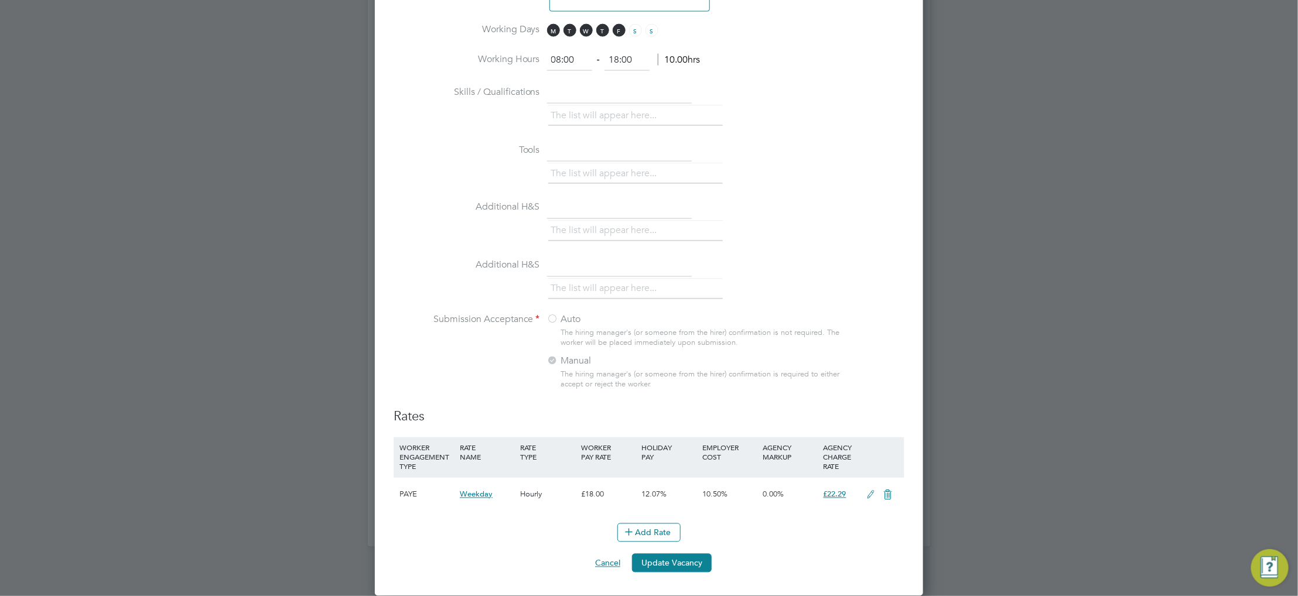
click at [614, 566] on button "Cancel" at bounding box center [608, 563] width 44 height 19
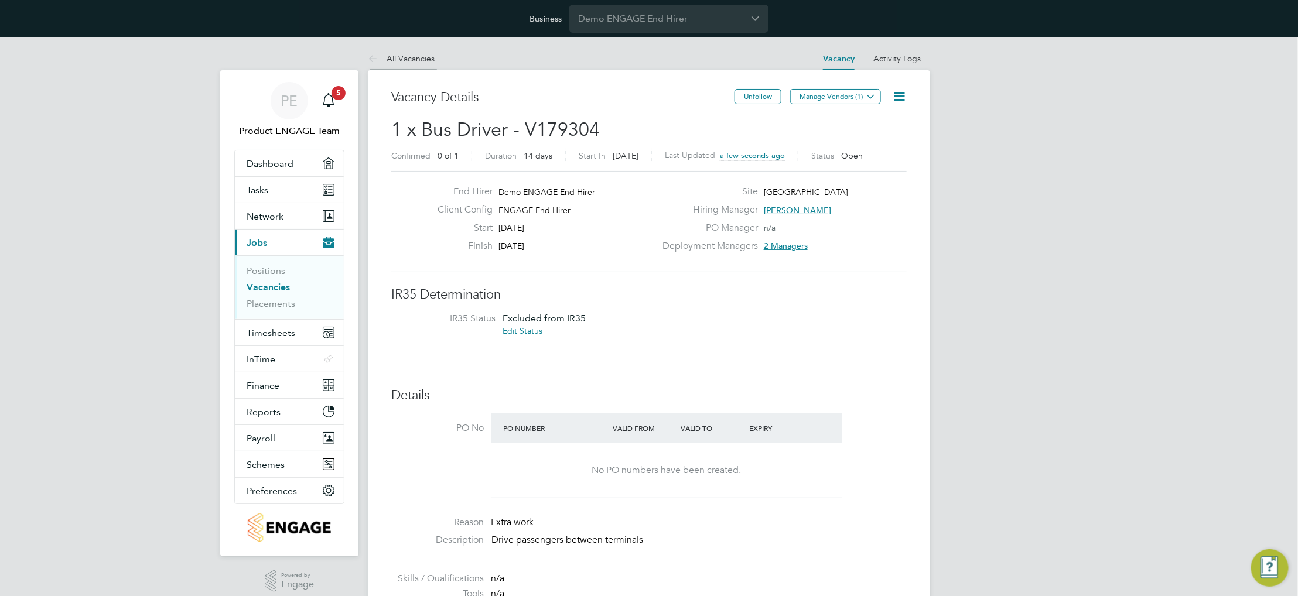
click at [416, 60] on link "All Vacancies" at bounding box center [401, 58] width 67 height 11
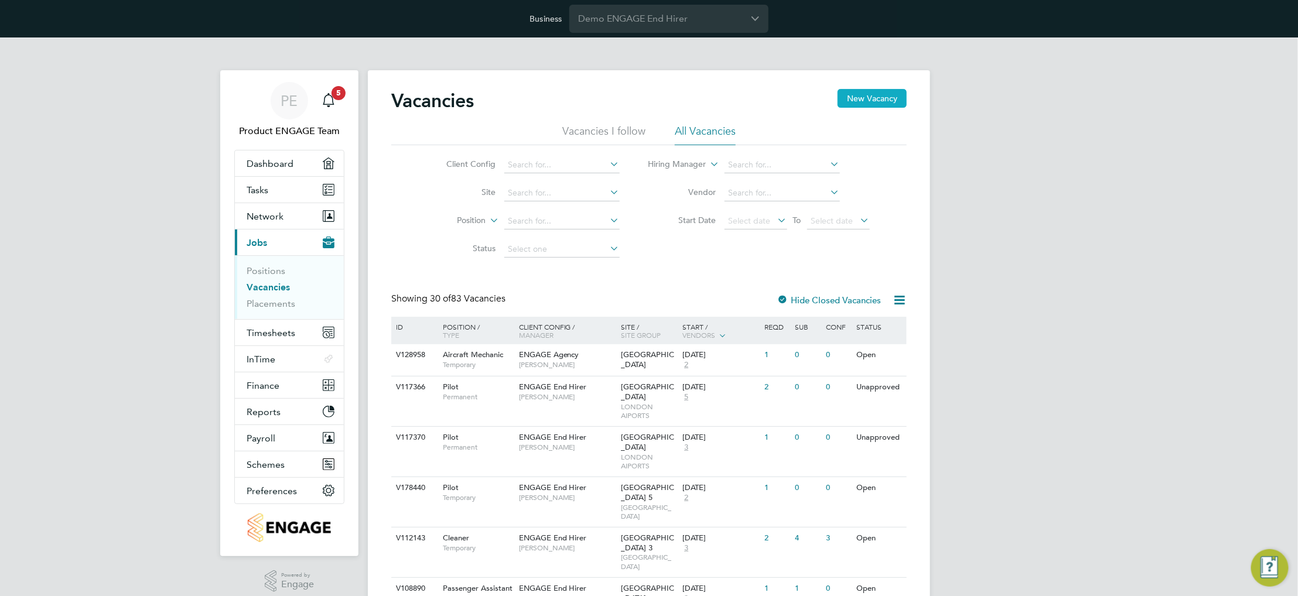
click at [882, 101] on button "New Vacancy" at bounding box center [872, 98] width 69 height 19
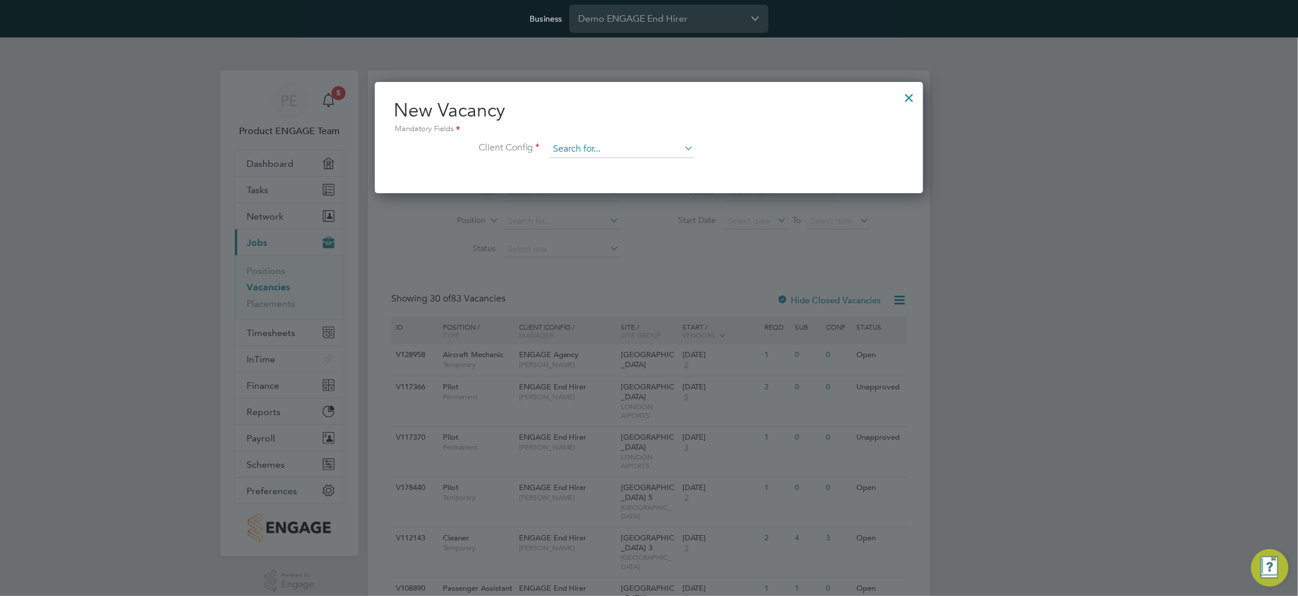
click at [644, 156] on input at bounding box center [622, 150] width 145 height 18
click at [636, 208] on li "ENGAGE End Hirer - MVT" at bounding box center [640, 214] width 182 height 16
type input "ENGAGE End Hirer - MVT"
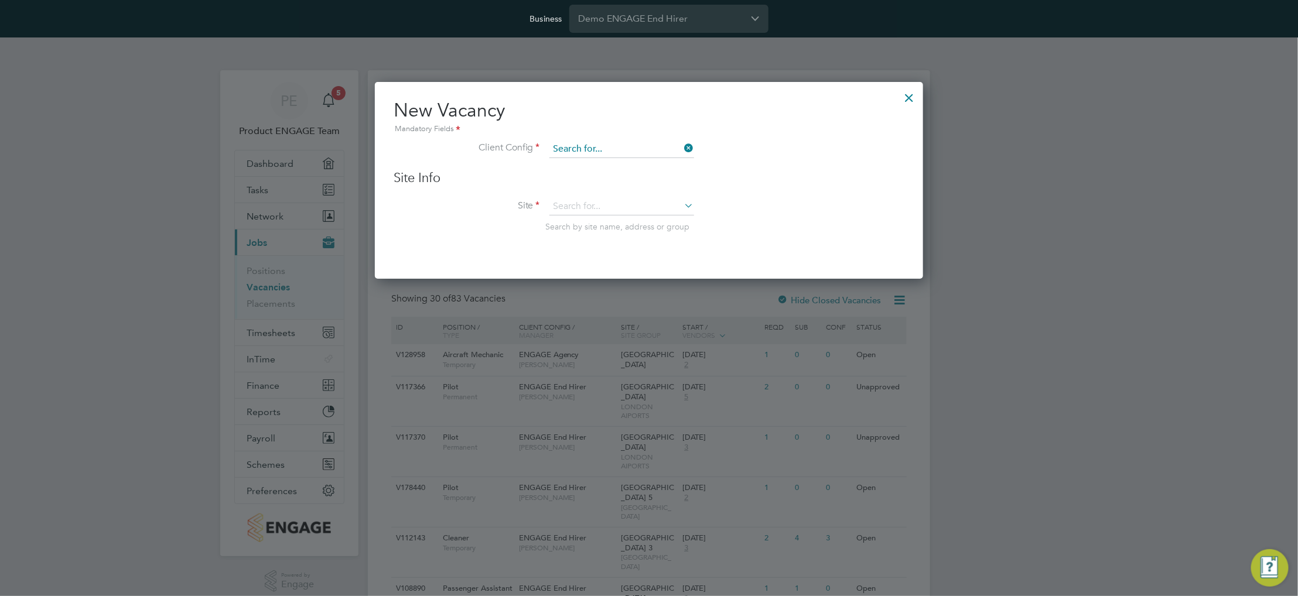
click at [647, 148] on input at bounding box center [622, 150] width 145 height 18
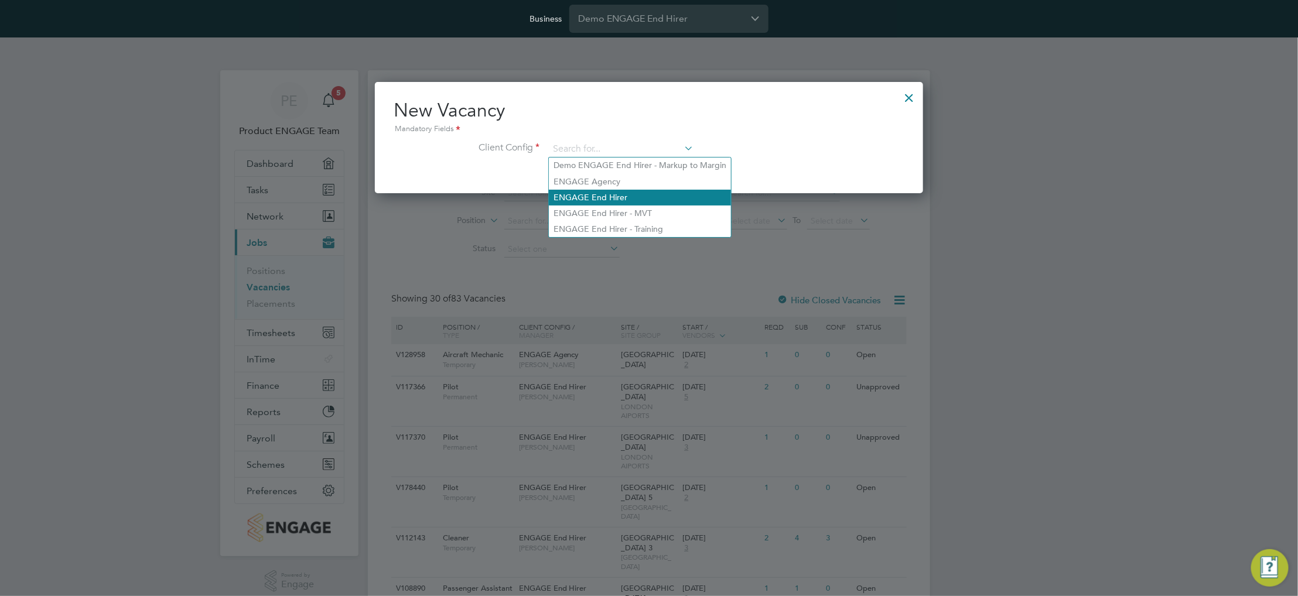
click at [656, 196] on li "ENGAGE End Hirer" at bounding box center [640, 198] width 182 height 16
type input "ENGAGE End Hirer"
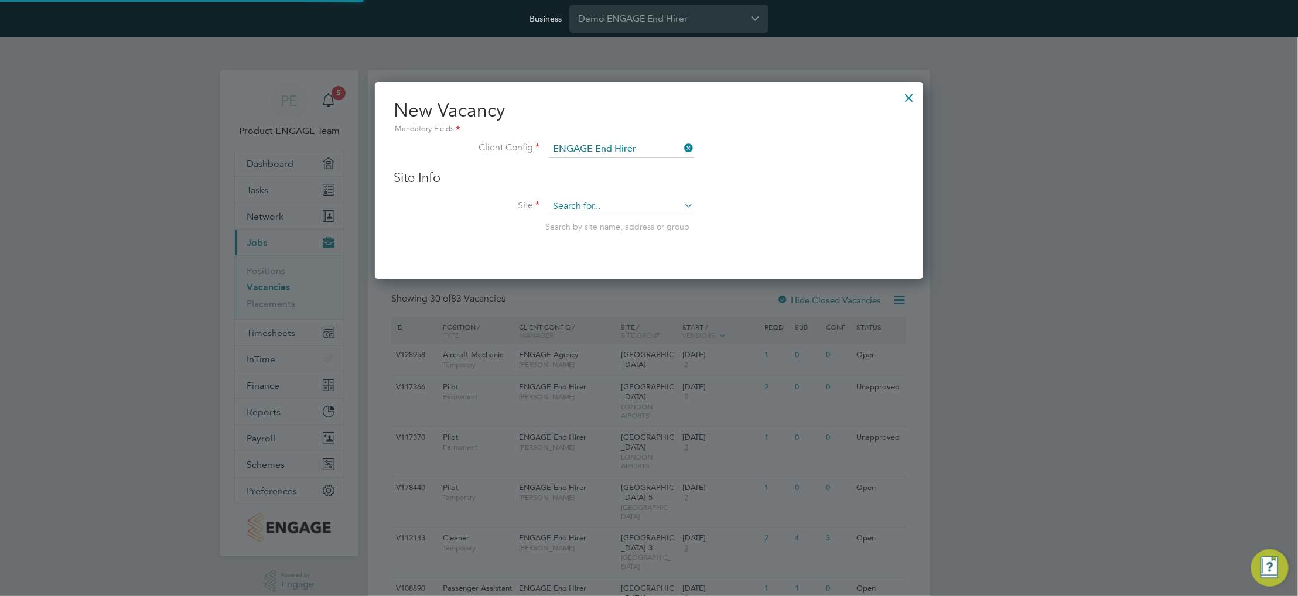
click at [616, 208] on input at bounding box center [622, 207] width 145 height 18
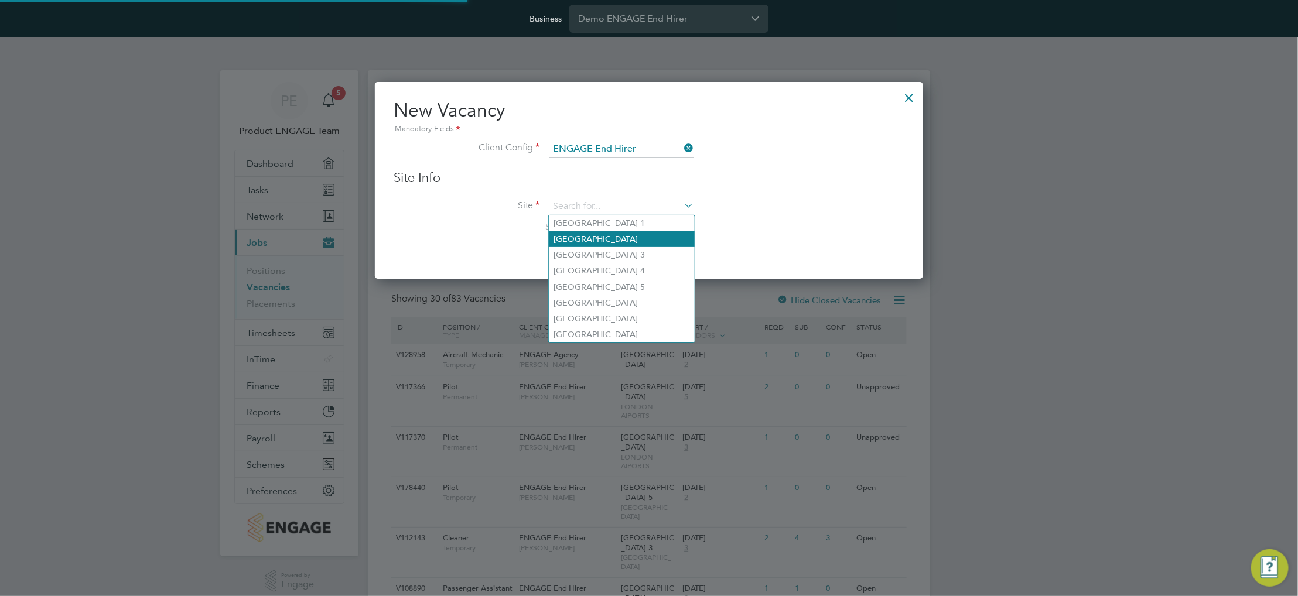
click at [622, 240] on li "Heathrow Airport Terminal 2" at bounding box center [622, 239] width 146 height 16
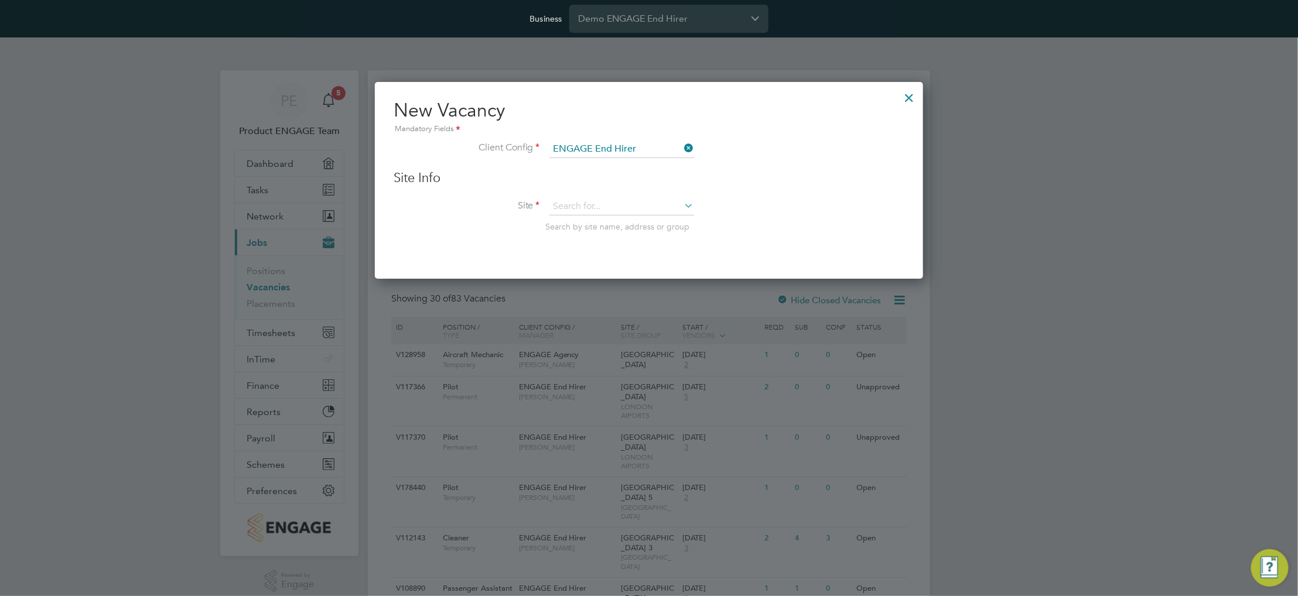
type input "Heathrow Airport Terminal 2"
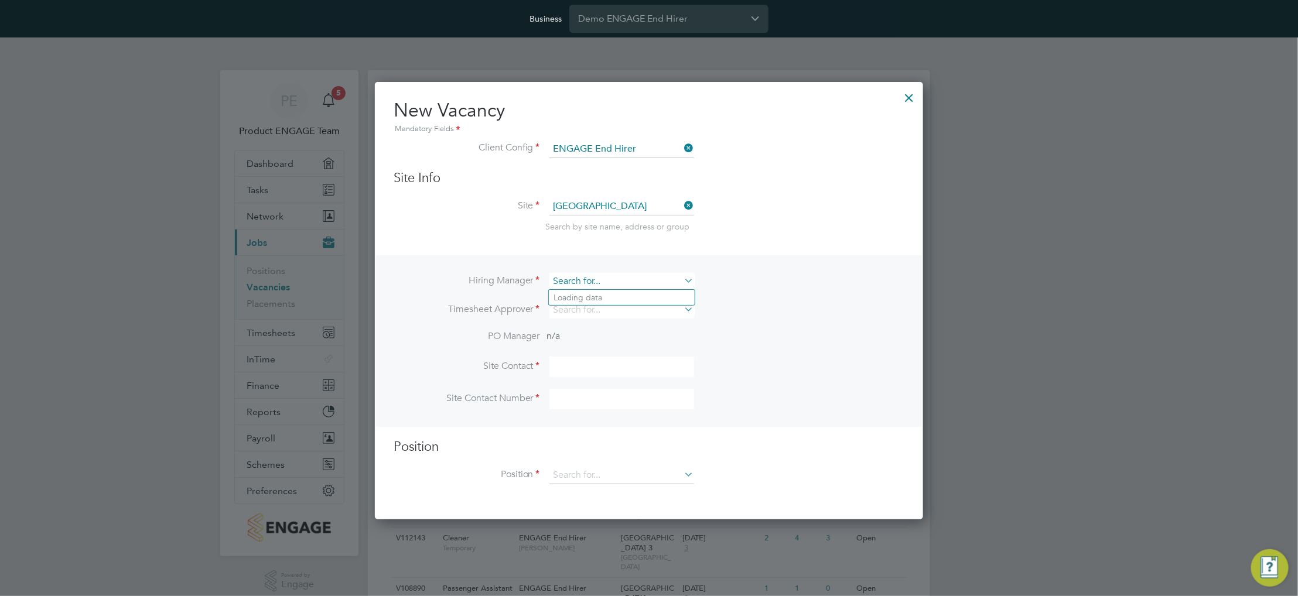
click at [617, 281] on input at bounding box center [622, 281] width 145 height 17
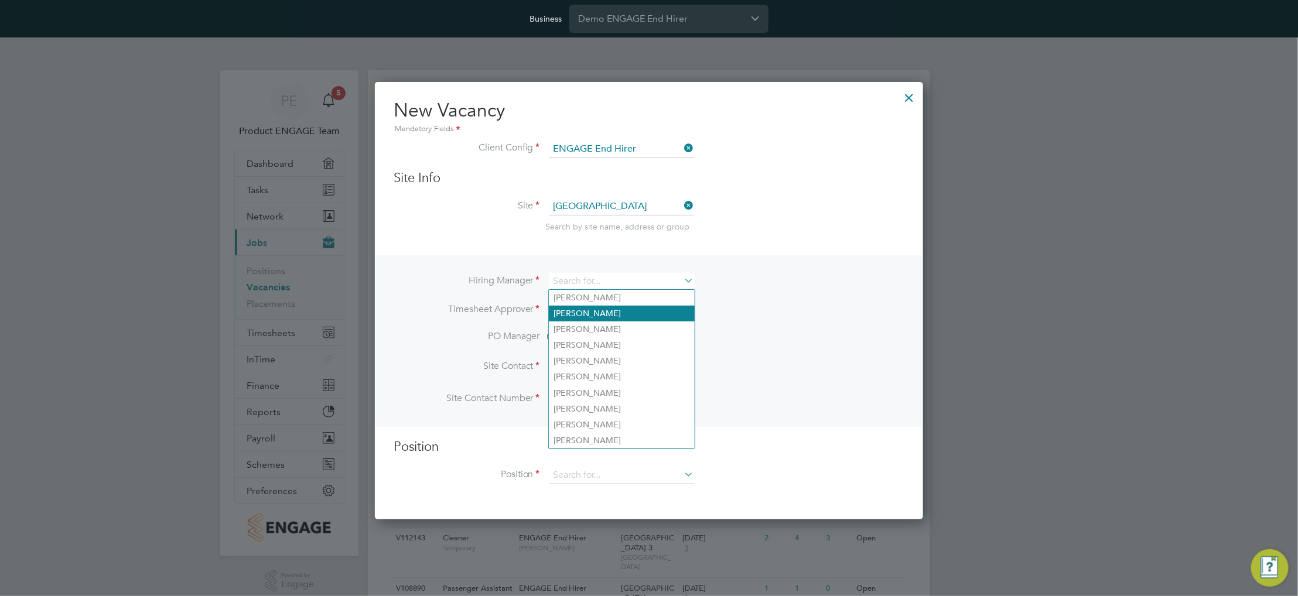
click at [623, 319] on li "Billie Pearson" at bounding box center [622, 314] width 146 height 16
type input "Billie Pearson"
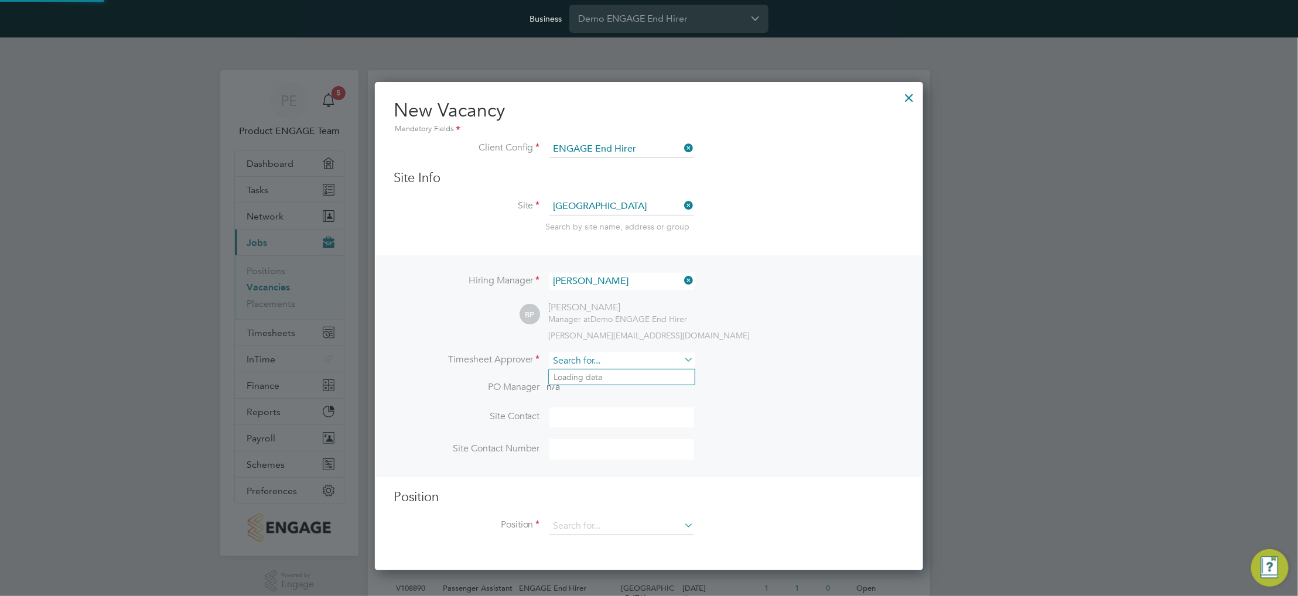
click at [603, 365] on input at bounding box center [622, 361] width 145 height 17
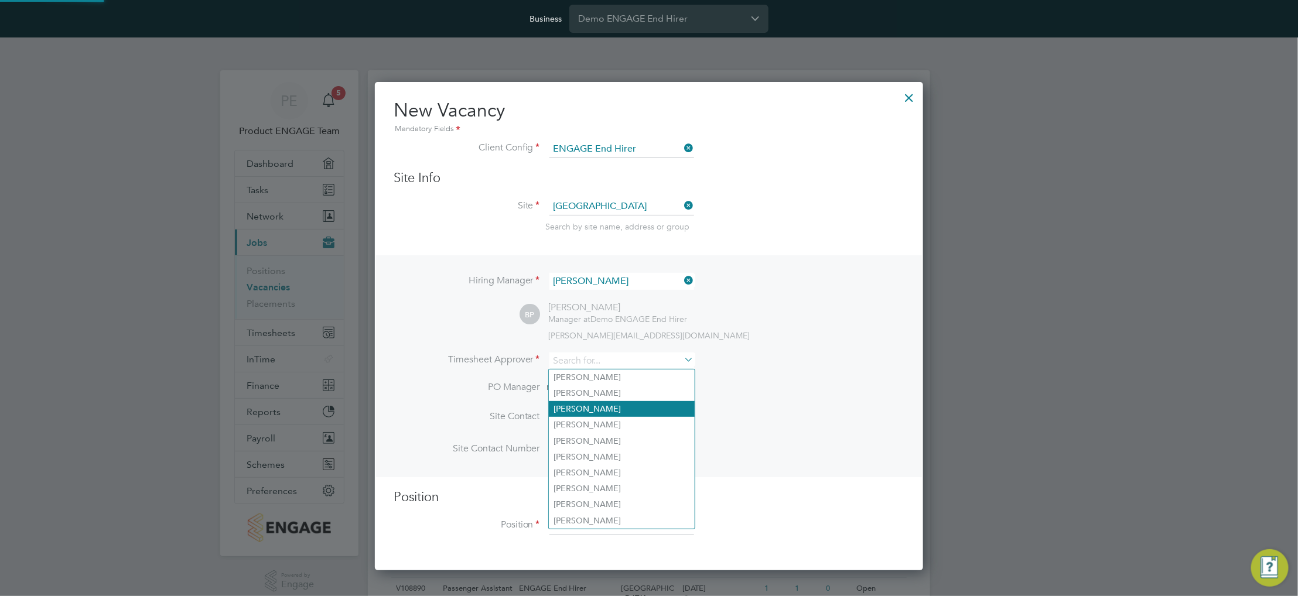
click at [608, 411] on li "Lorelle Evans" at bounding box center [622, 409] width 146 height 16
type input "Lorelle Evans"
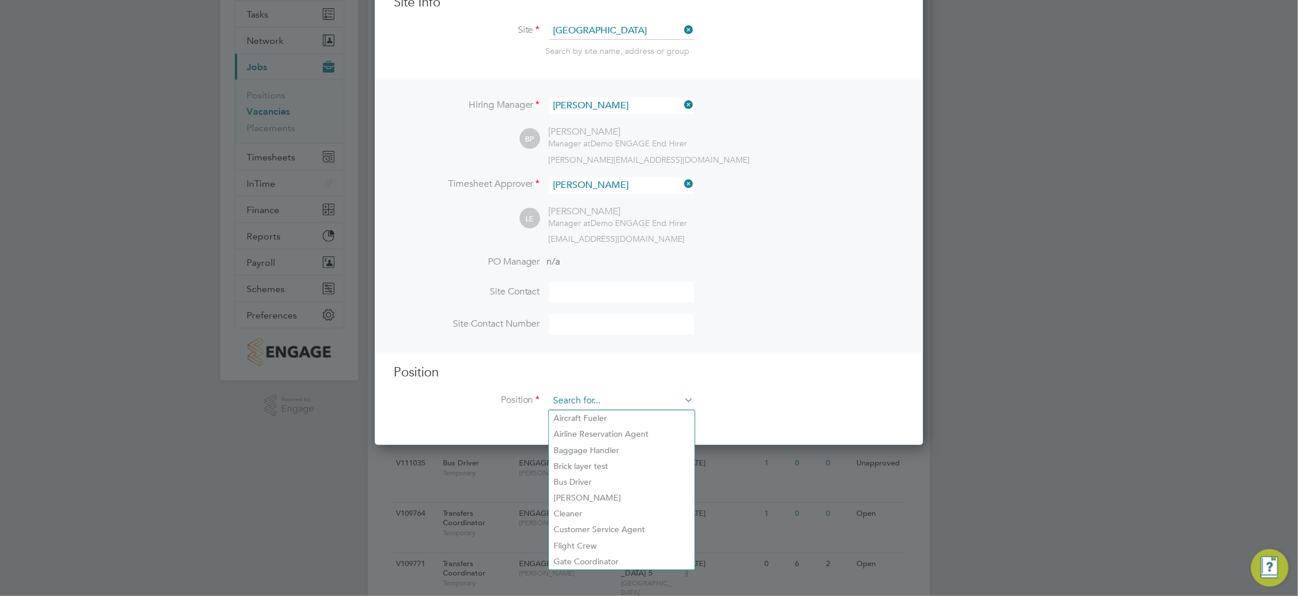
click at [609, 405] on input at bounding box center [622, 402] width 145 height 18
click at [622, 429] on li "Airline Reservation Agent" at bounding box center [622, 435] width 146 height 16
type input "Airline Reservation Agent"
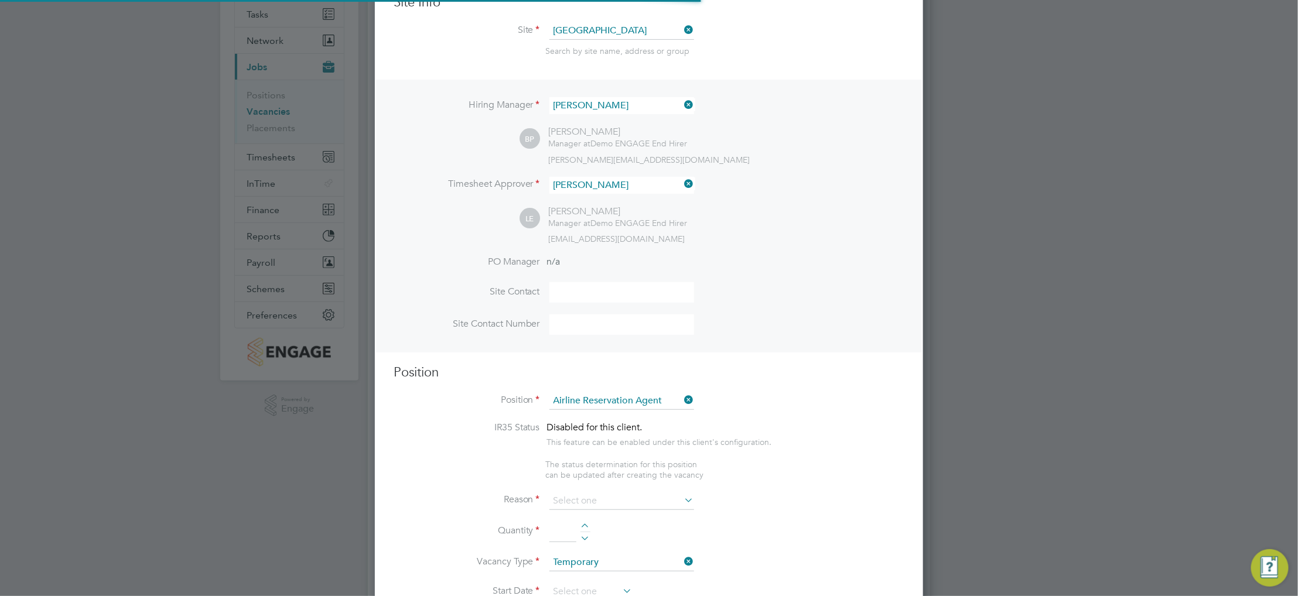
type textarea "- Exhibit a high degree or professionalism - Be proactive in upselling products…"
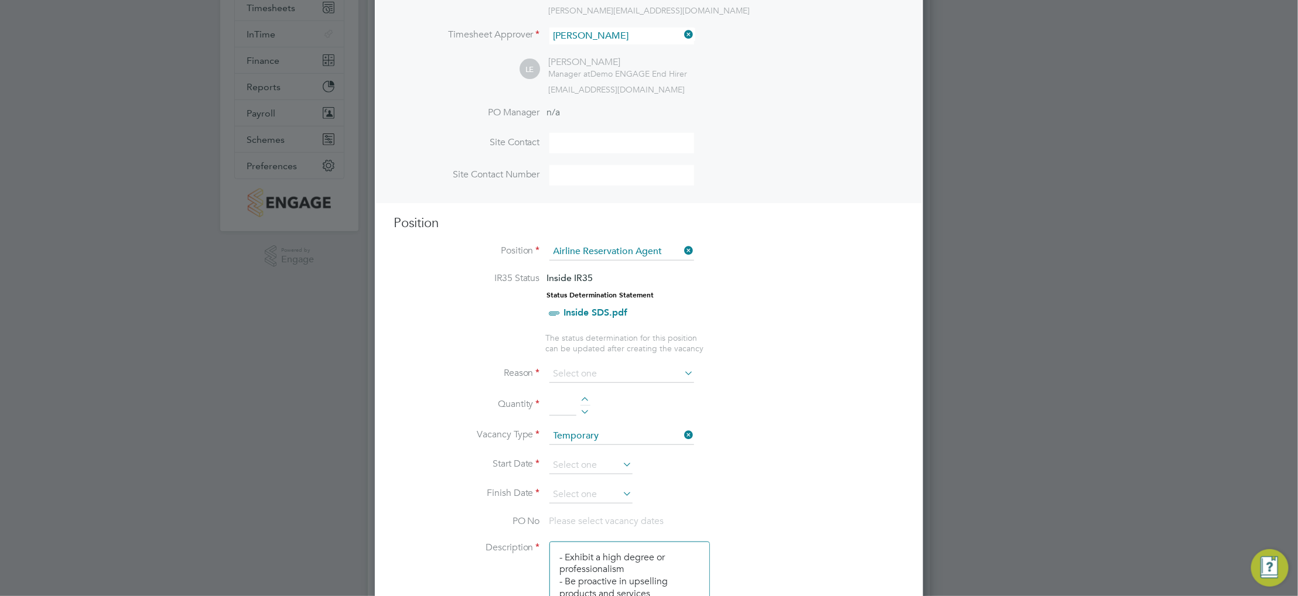
scroll to position [352, 0]
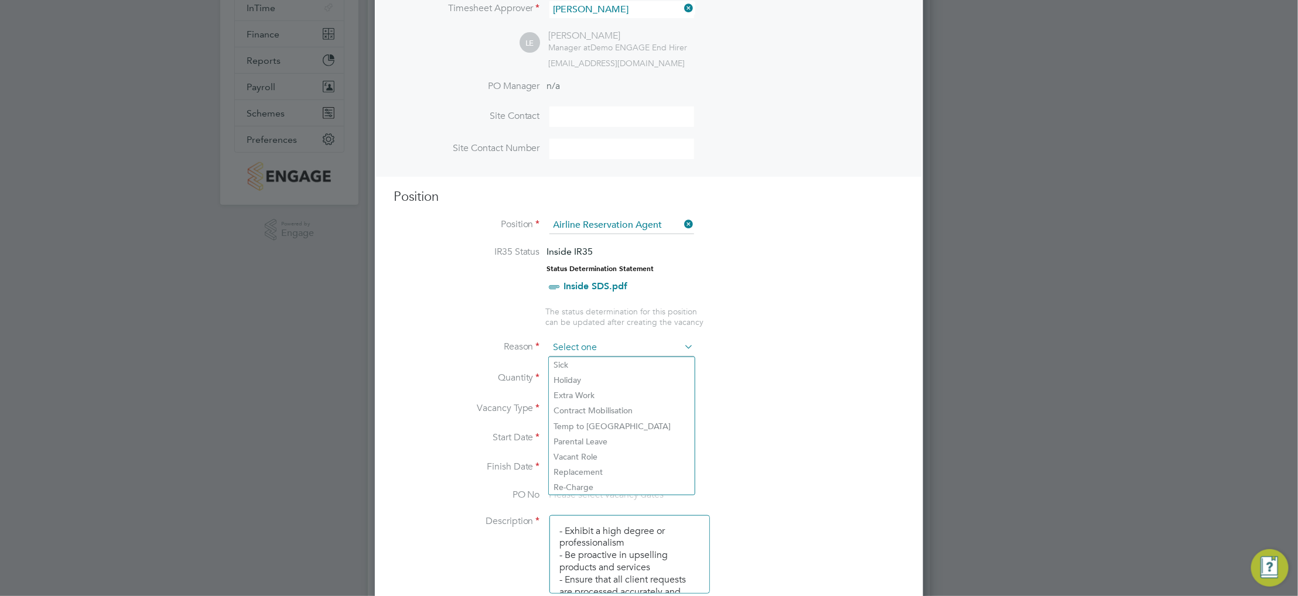
click at [625, 346] on input at bounding box center [622, 348] width 145 height 18
click at [628, 386] on li "Holiday" at bounding box center [622, 380] width 146 height 15
type input "Holiday"
click at [585, 377] on div at bounding box center [586, 375] width 10 height 8
type input "1"
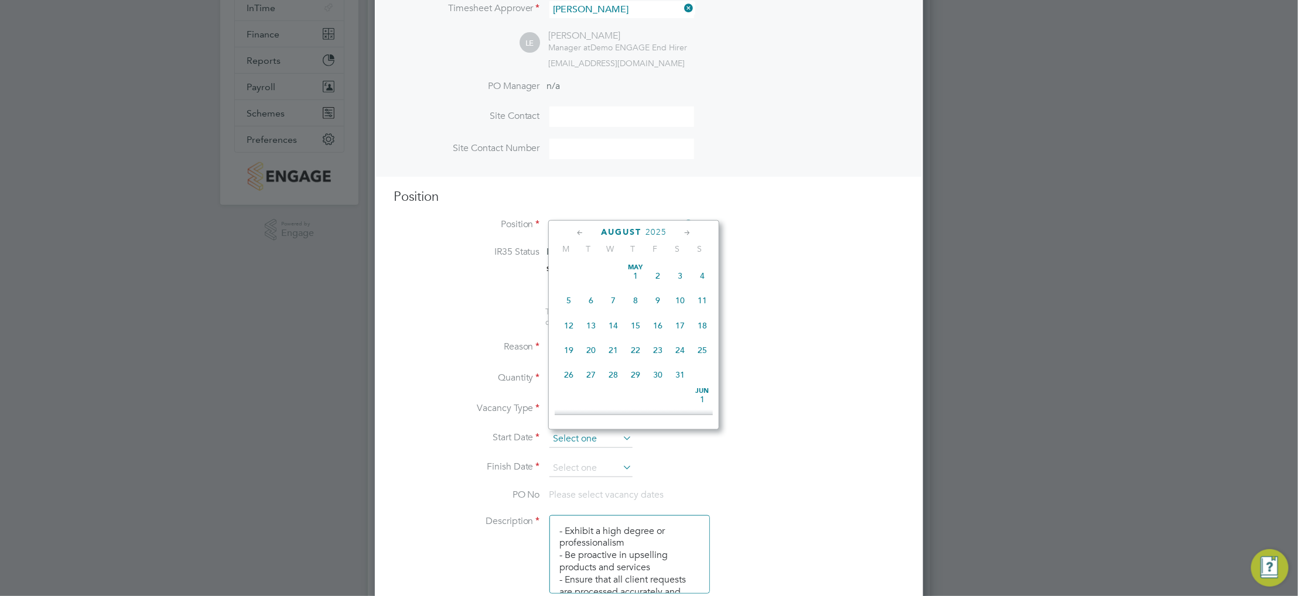
click at [581, 434] on input at bounding box center [591, 440] width 83 height 18
click at [574, 396] on span "15" at bounding box center [569, 385] width 22 height 22
type input "15 Sep 2025"
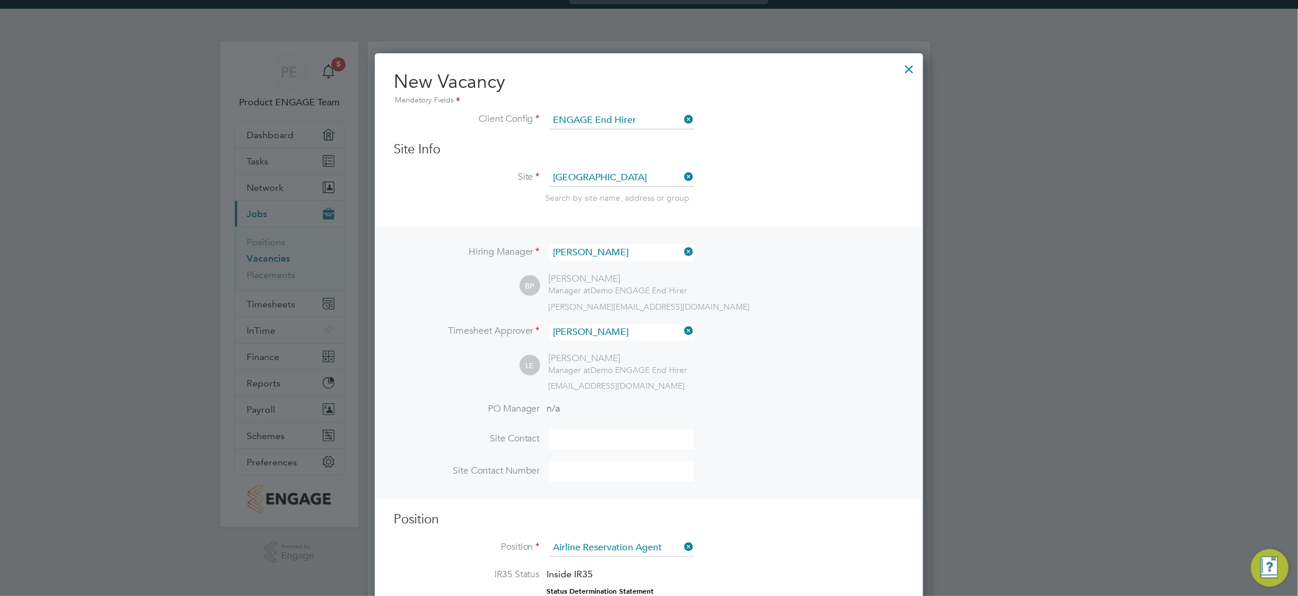
scroll to position [0, 0]
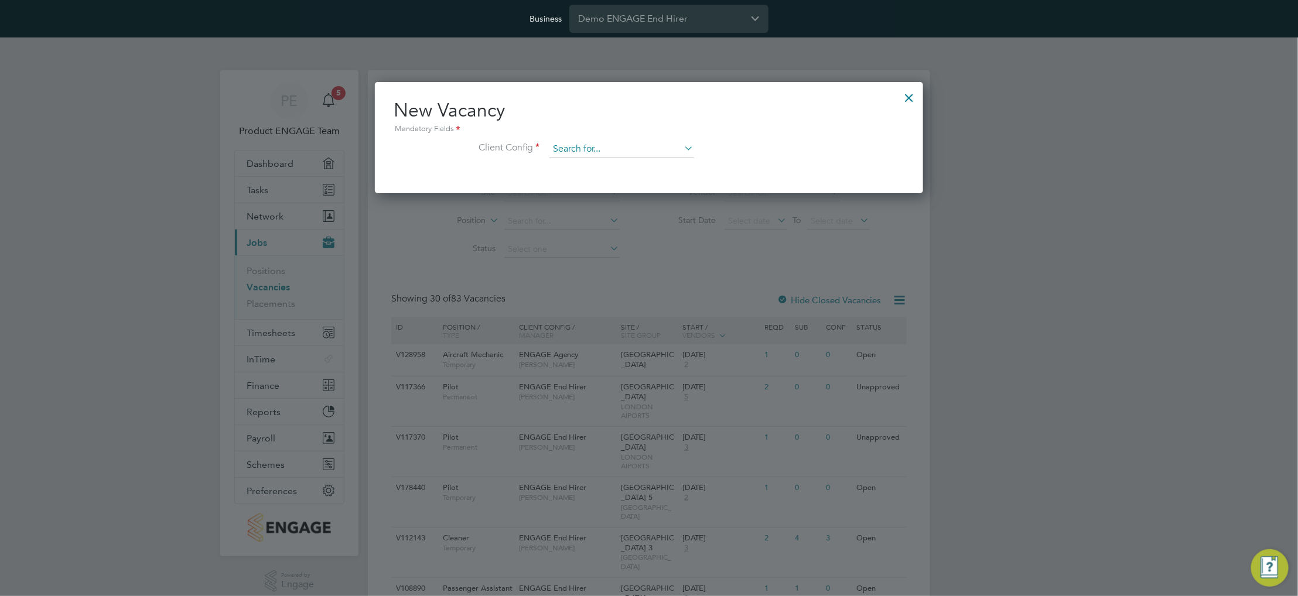
click at [661, 152] on input at bounding box center [622, 150] width 145 height 18
click at [653, 183] on li "ENGAGE Agency" at bounding box center [640, 182] width 182 height 16
type input "ENGAGE Agency"
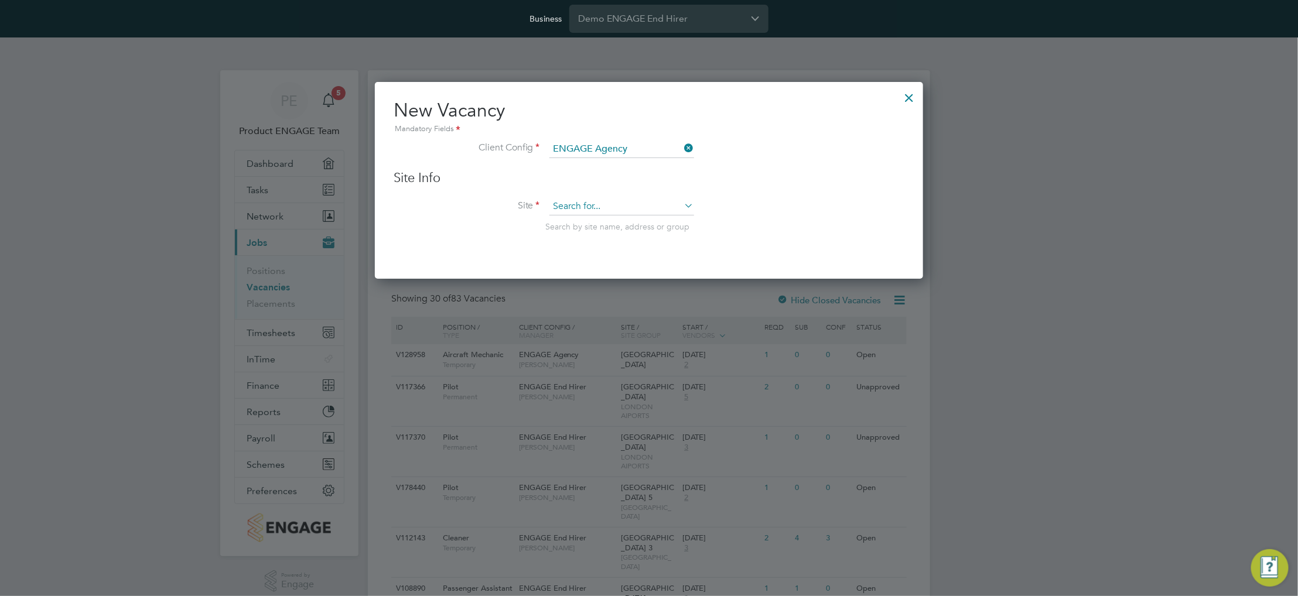
click at [632, 206] on input at bounding box center [622, 207] width 145 height 18
click at [638, 253] on li "Site Search by site name, address or group" at bounding box center [649, 226] width 511 height 57
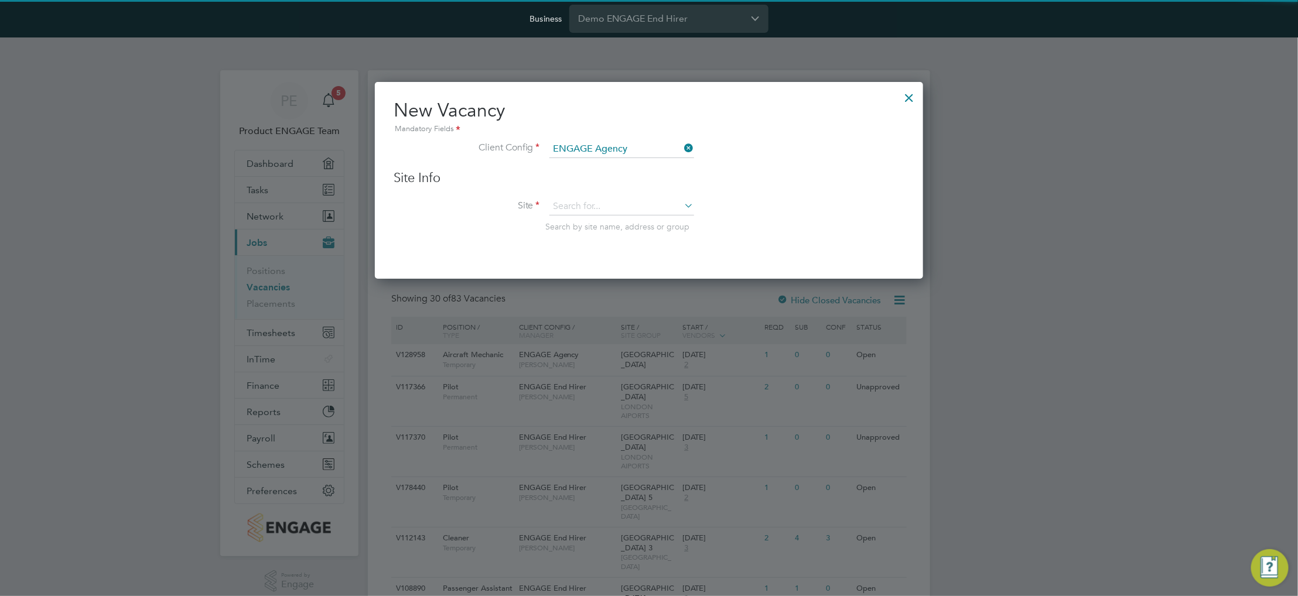
click at [639, 236] on li "Site Search by site name, address or group" at bounding box center [649, 226] width 511 height 57
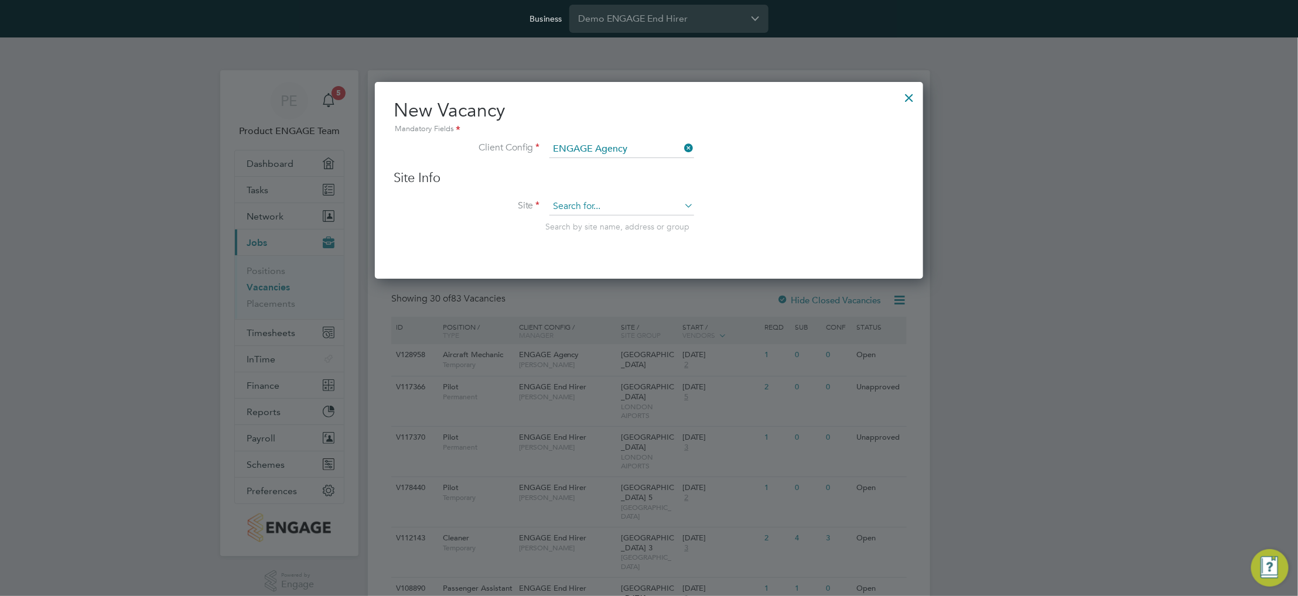
click at [637, 203] on input at bounding box center [622, 207] width 145 height 18
click at [636, 224] on li "Birmingham Airport" at bounding box center [622, 224] width 146 height 16
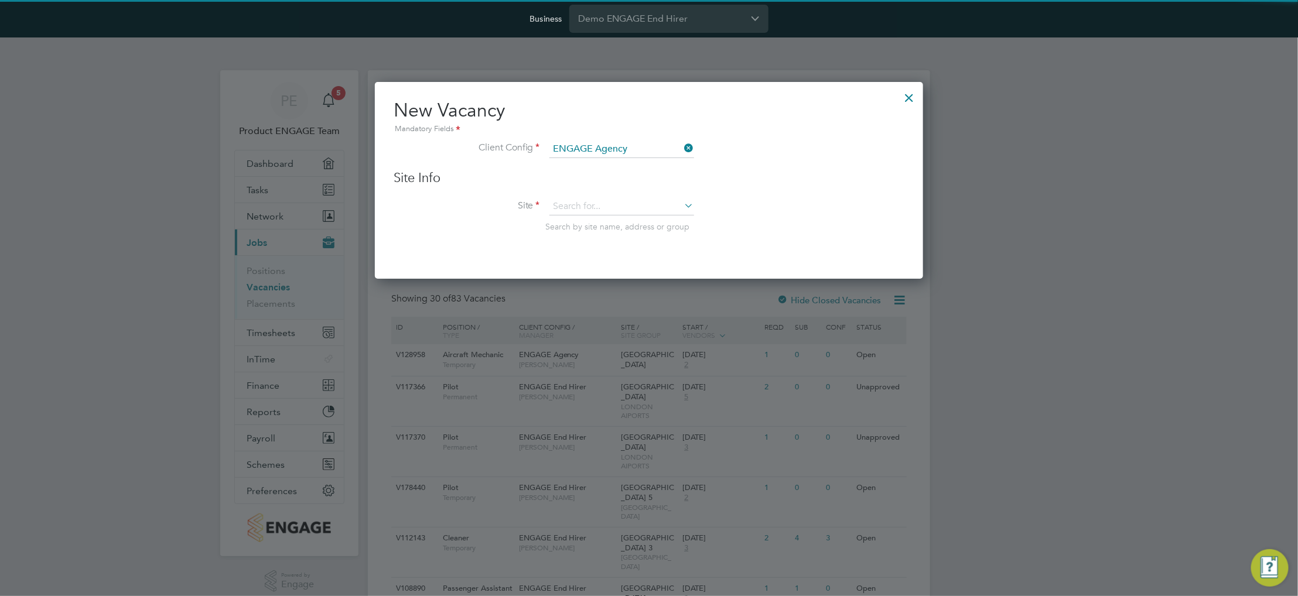
type input "Birmingham Airport"
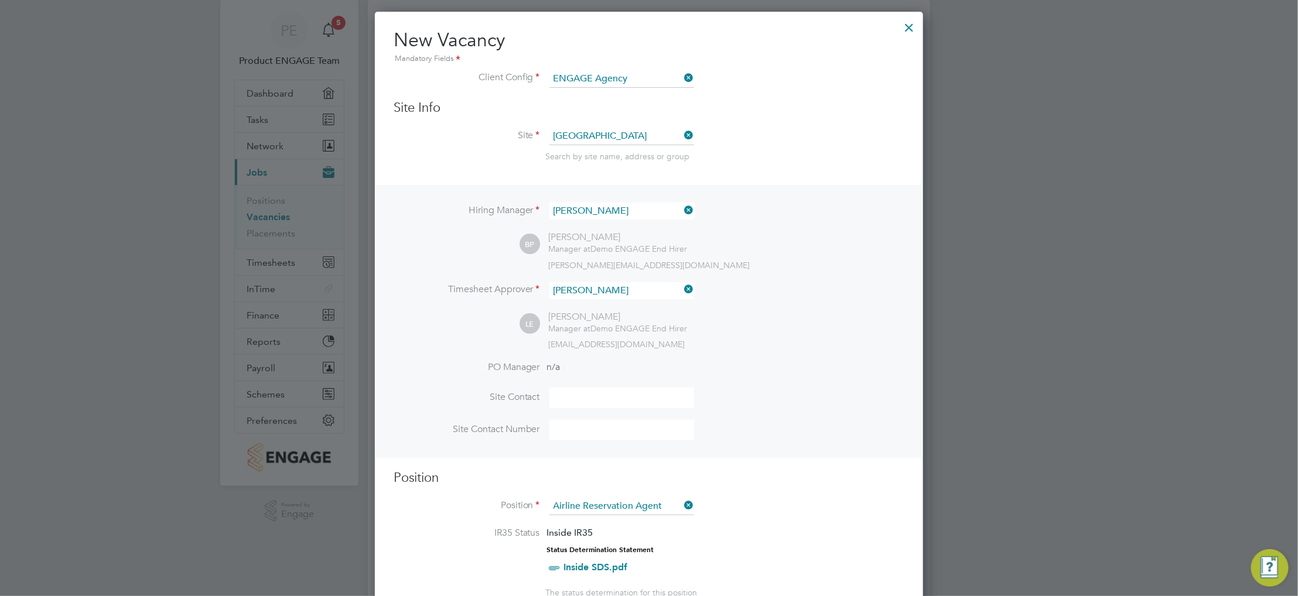
scroll to position [69, 0]
click at [917, 28] on div at bounding box center [909, 25] width 21 height 21
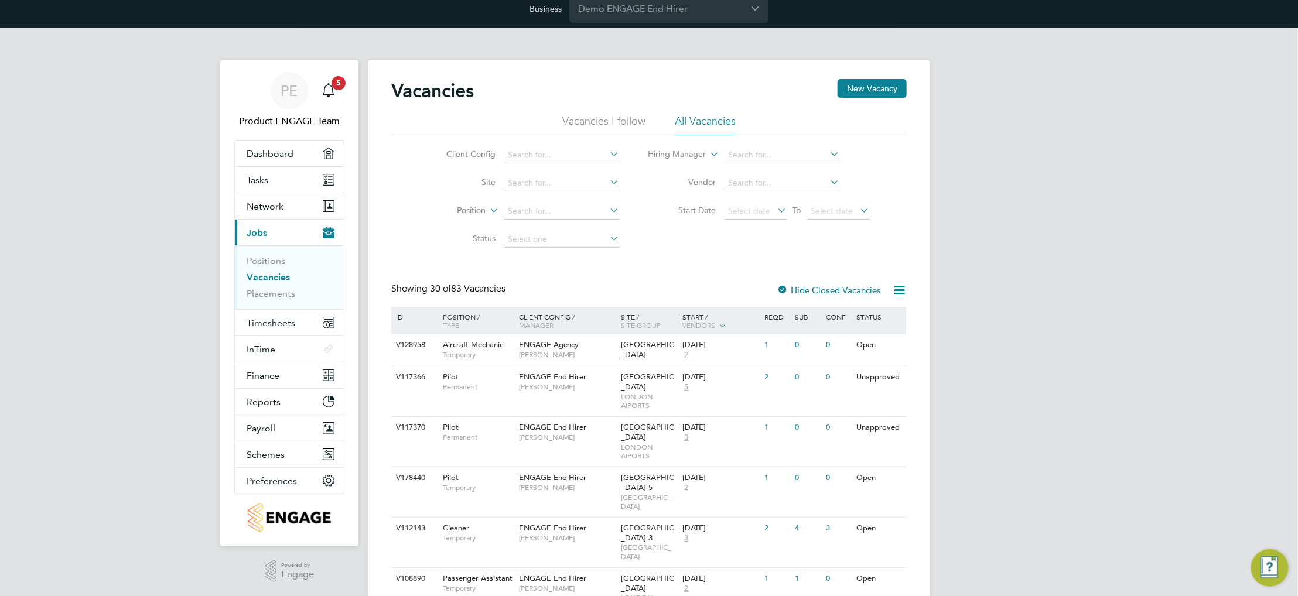
scroll to position [0, 0]
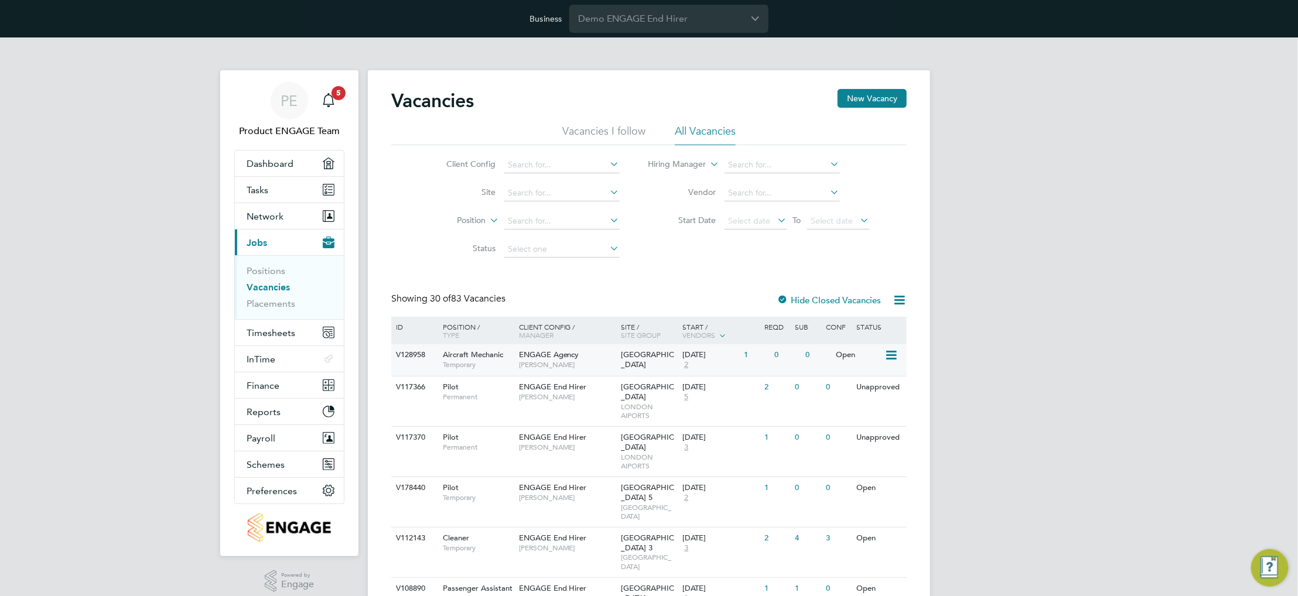
click at [619, 363] on div "[GEOGRAPHIC_DATA]" at bounding box center [650, 361] width 62 height 32
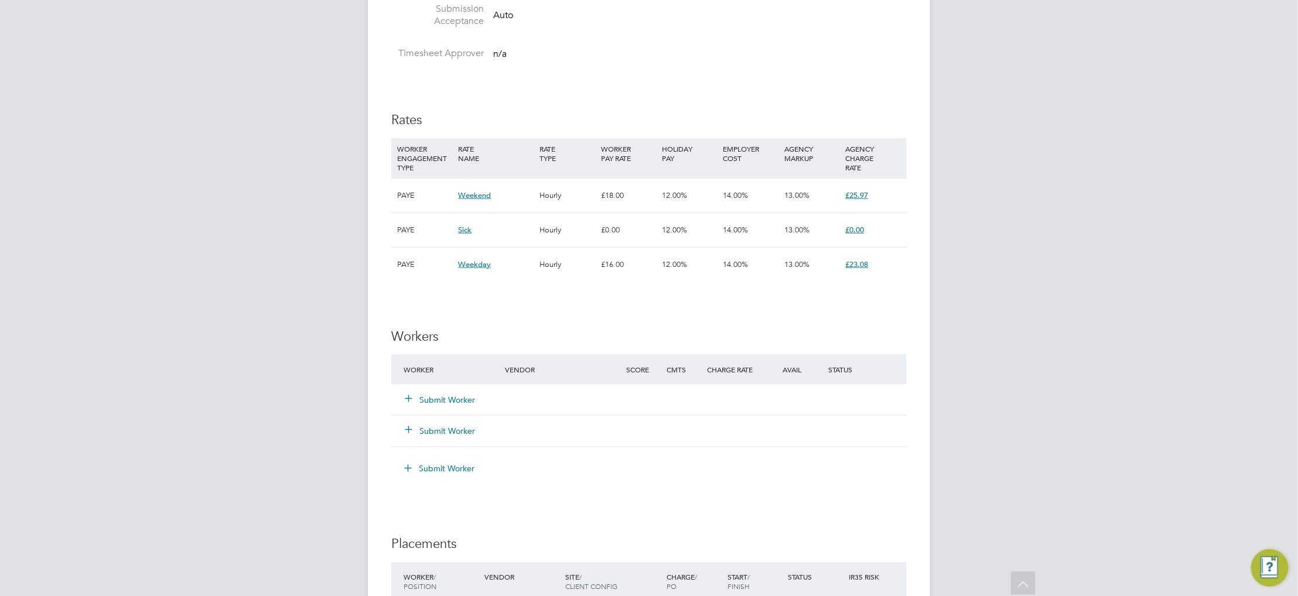
scroll to position [703, 0]
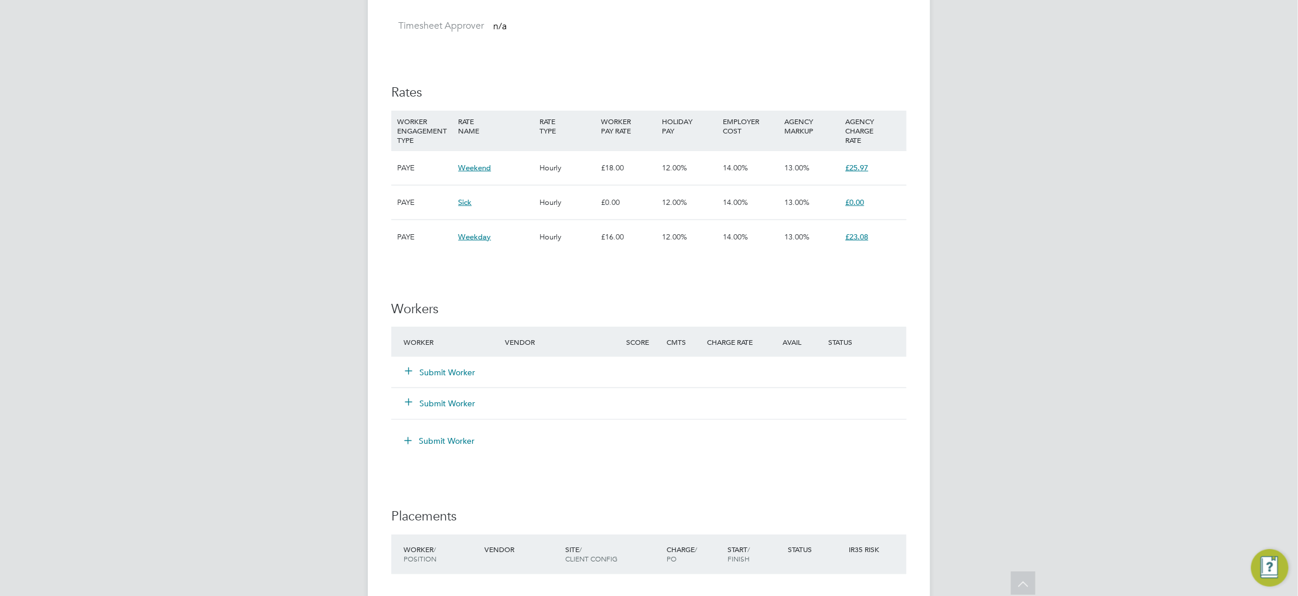
click at [462, 378] on button "Submit Worker" at bounding box center [440, 373] width 70 height 12
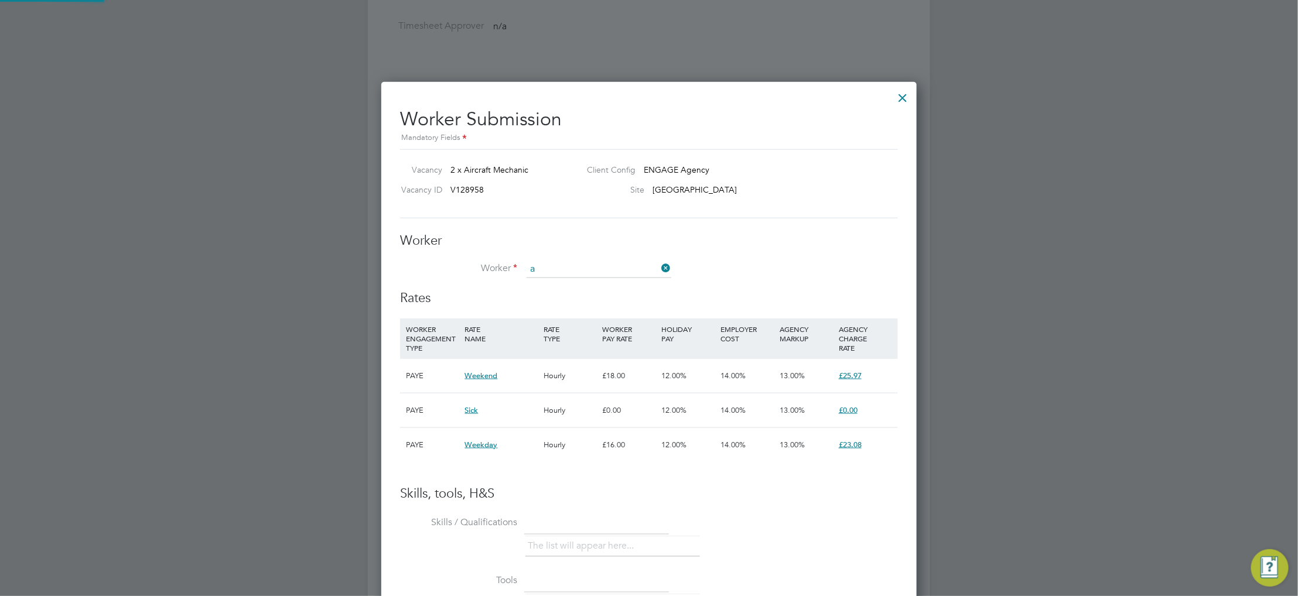
click at [602, 285] on li "Dominic A rnold (145287)" at bounding box center [599, 286] width 146 height 16
type input "Dominic Arnold (145287)"
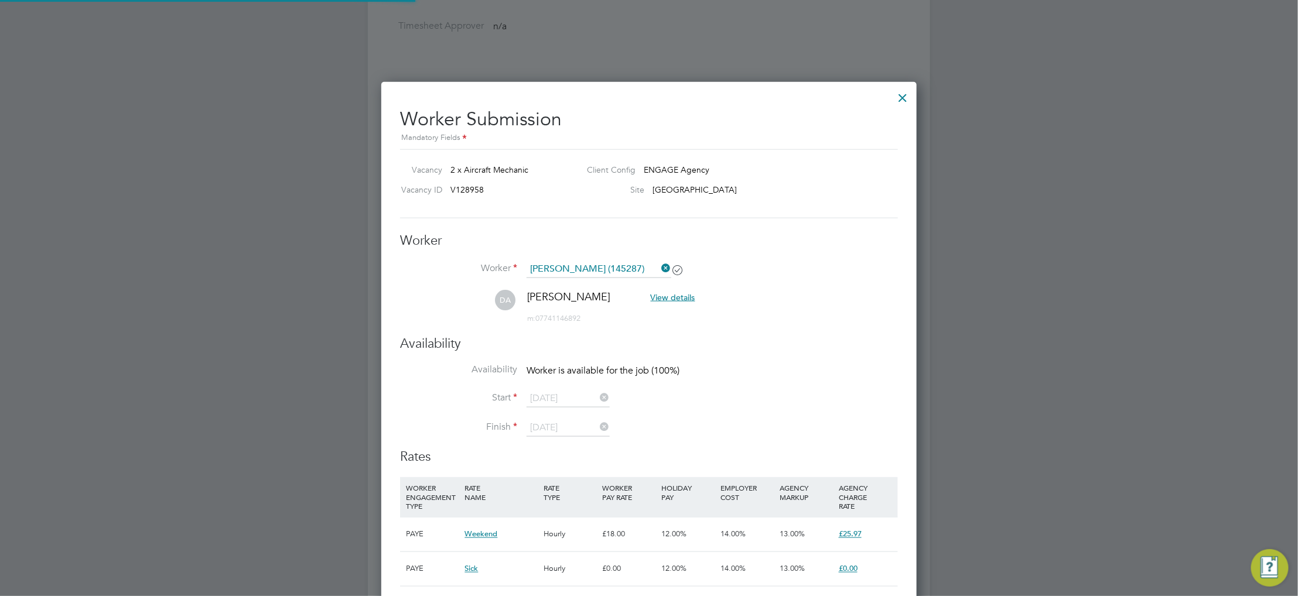
type input "30 Jun 2024"
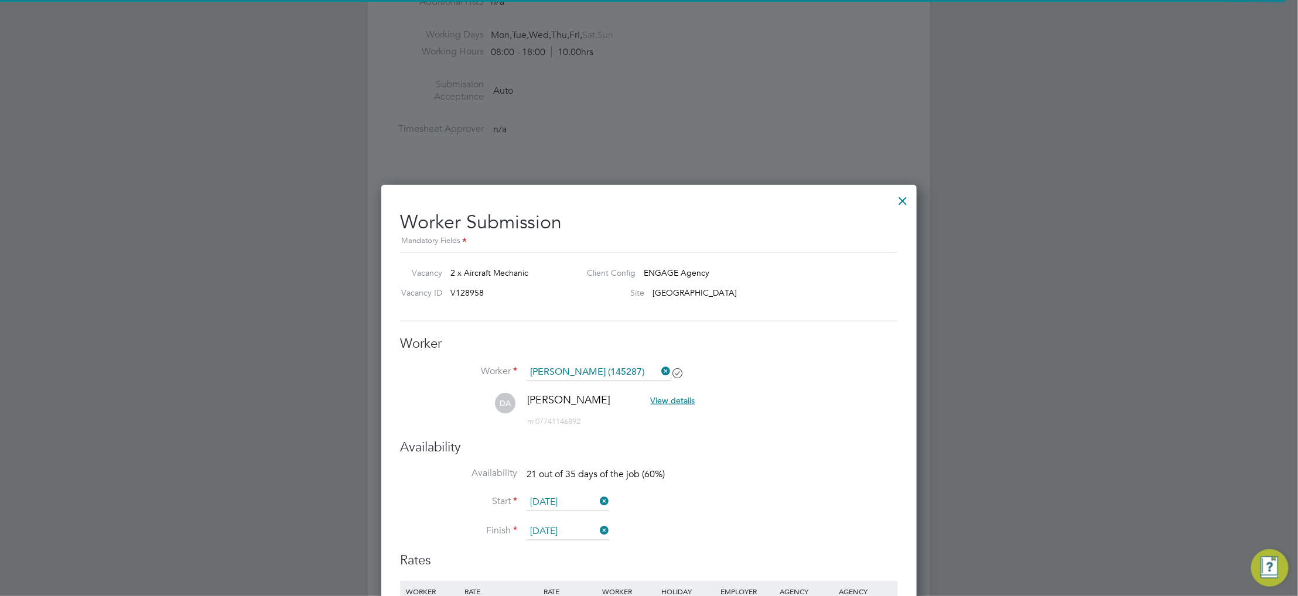
click at [902, 198] on div at bounding box center [903, 197] width 21 height 21
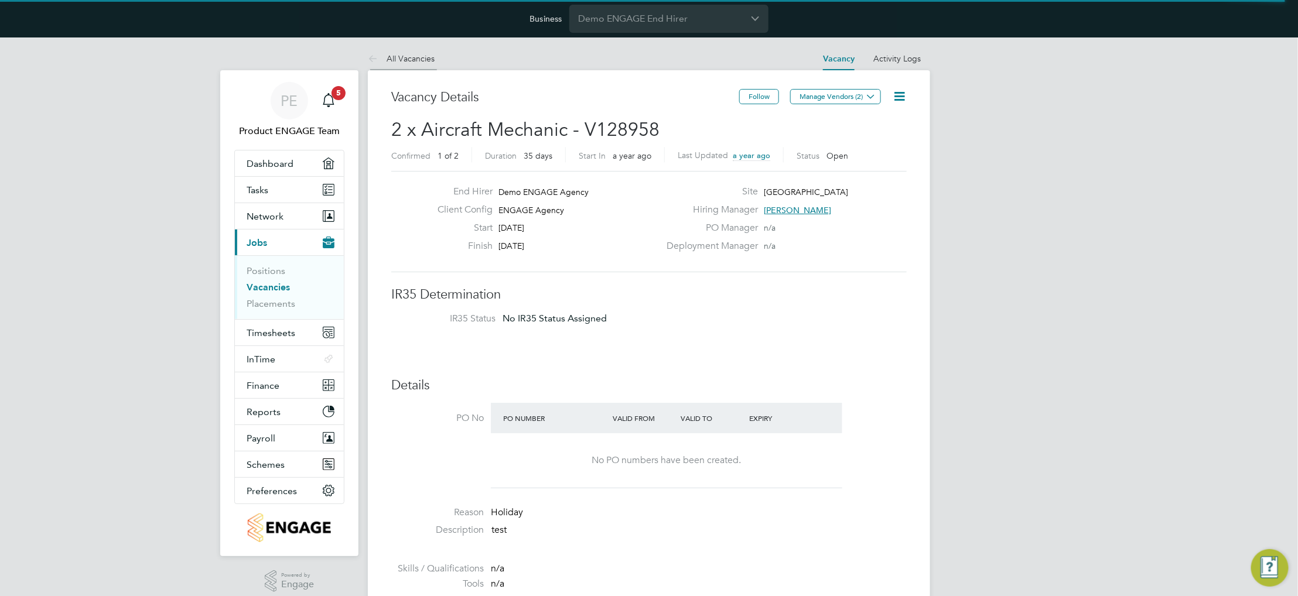
click at [399, 60] on link "All Vacancies" at bounding box center [401, 58] width 67 height 11
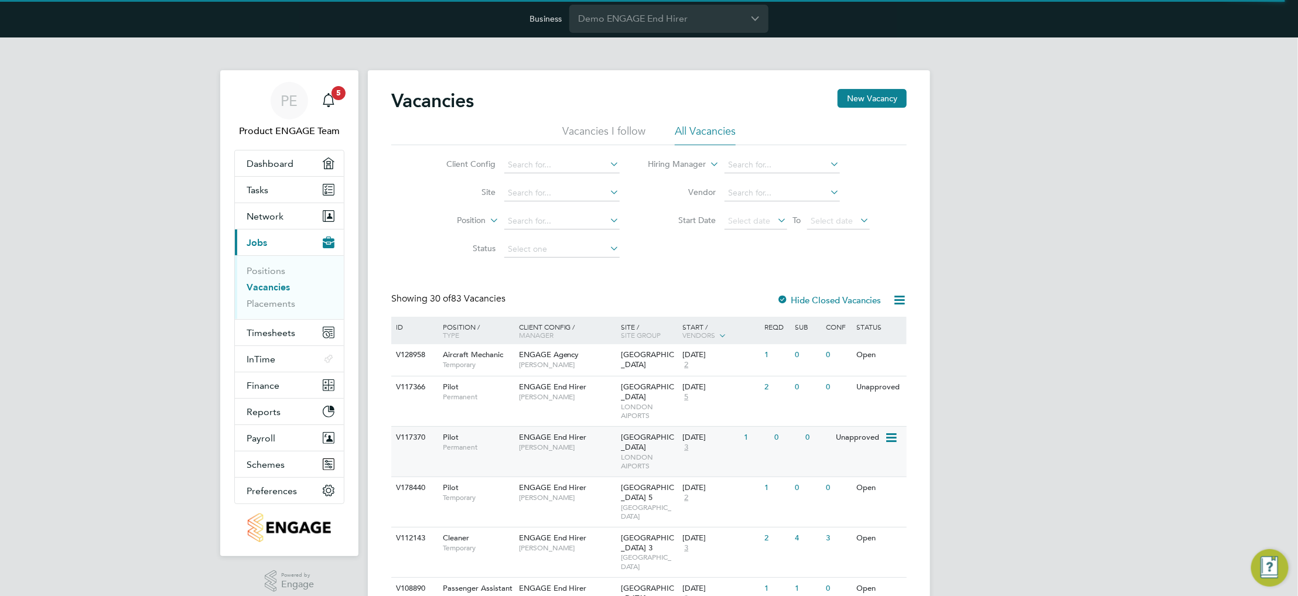
click at [596, 443] on span "Ellery Moreen" at bounding box center [567, 447] width 97 height 9
click at [717, 362] on div "10 Jun 2024 2" at bounding box center [711, 361] width 62 height 32
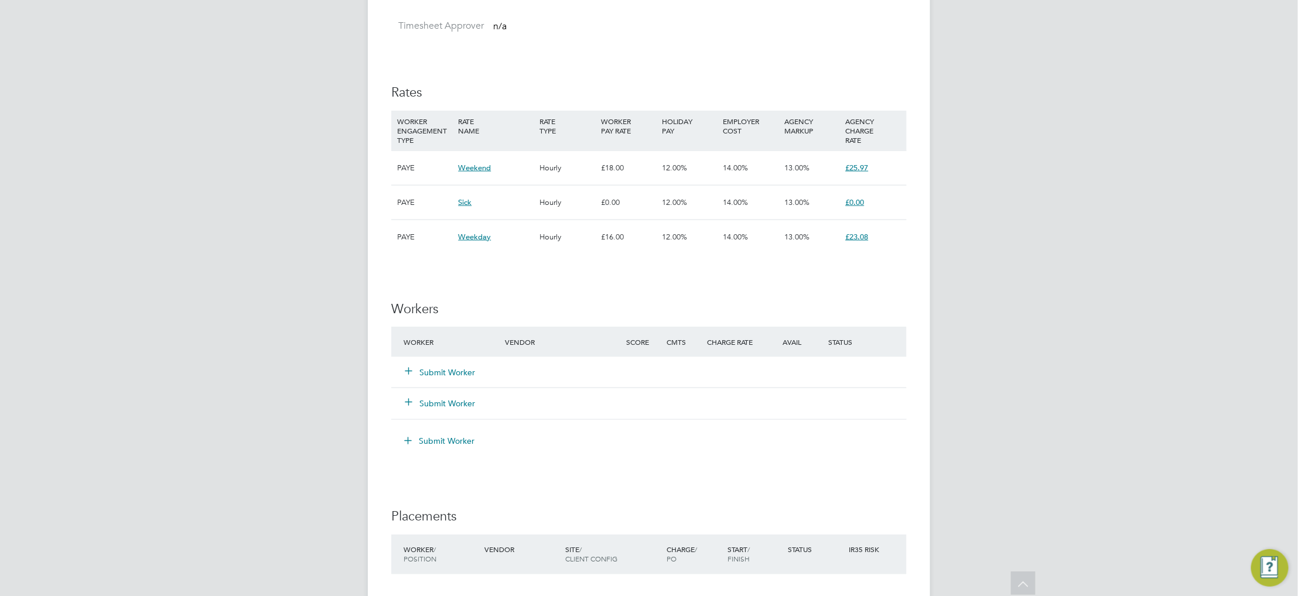
click at [427, 374] on button "Submit Worker" at bounding box center [440, 373] width 70 height 12
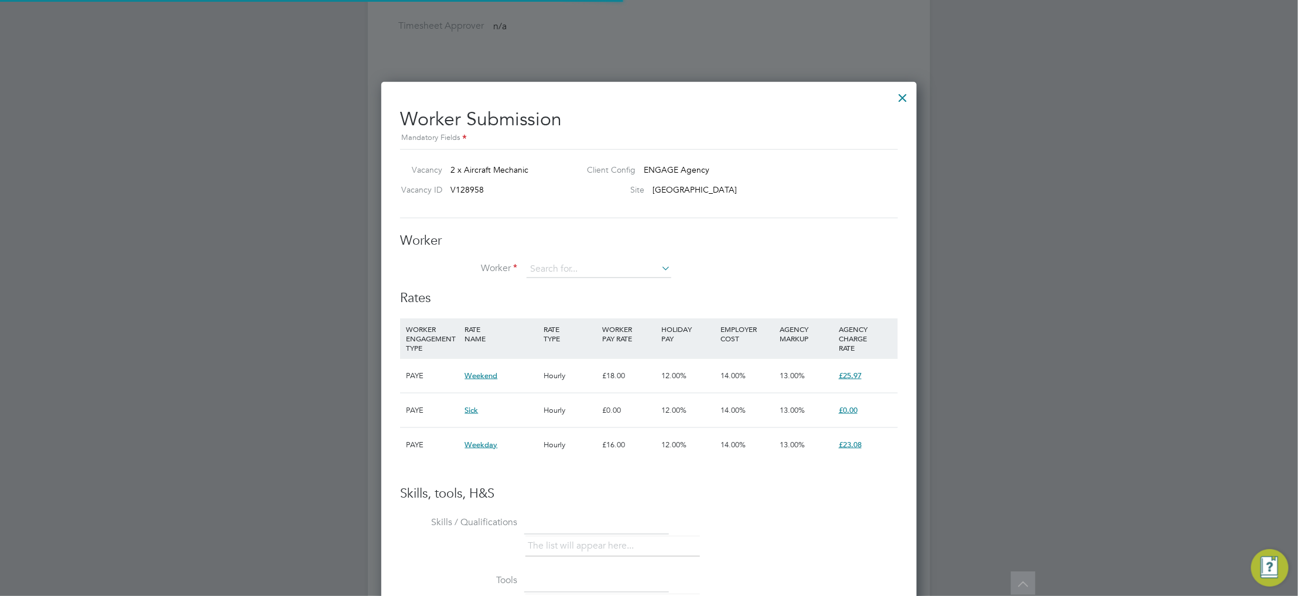
scroll to position [34, 80]
click at [579, 291] on li "[PERSON_NAME] (867421)" at bounding box center [599, 286] width 146 height 16
type input "[PERSON_NAME] (867421)"
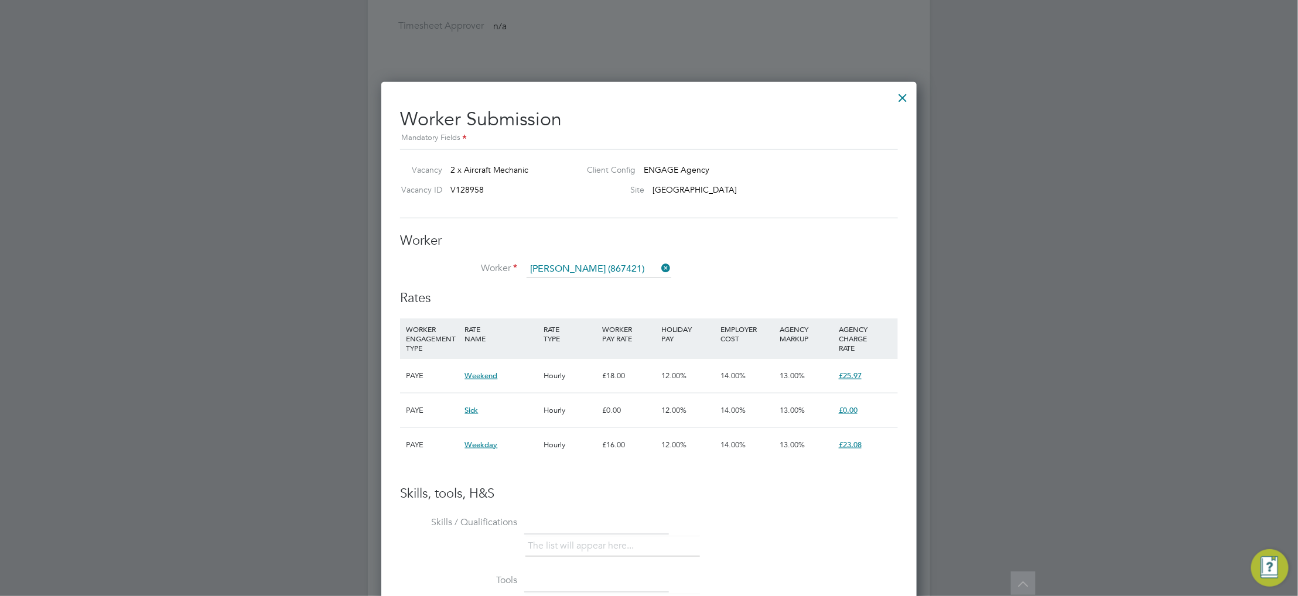
scroll to position [894, 536]
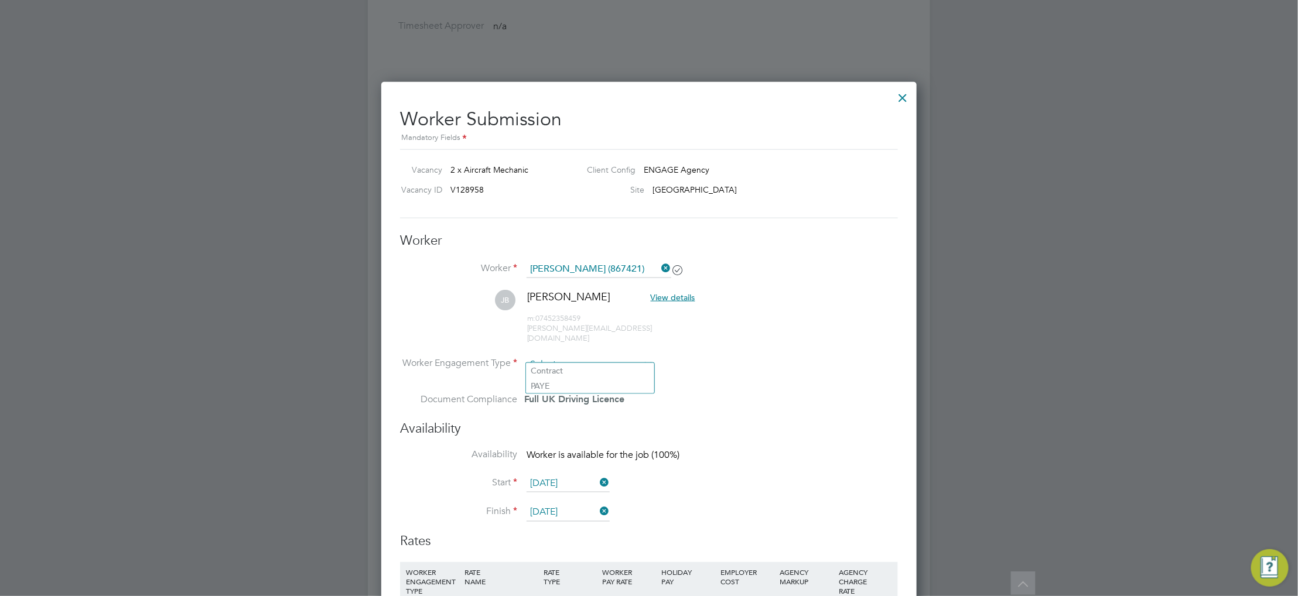
click at [602, 356] on input at bounding box center [590, 365] width 127 height 18
click at [601, 365] on li "Contract" at bounding box center [590, 370] width 128 height 15
type input "Contract"
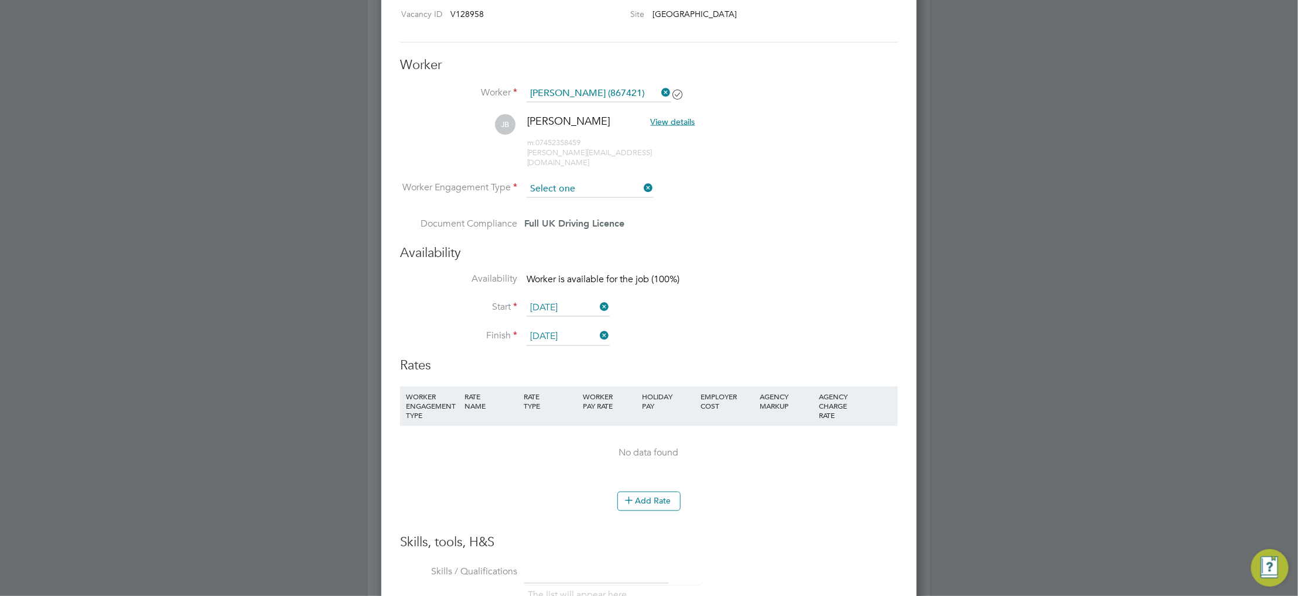
click at [599, 180] on input at bounding box center [590, 189] width 127 height 18
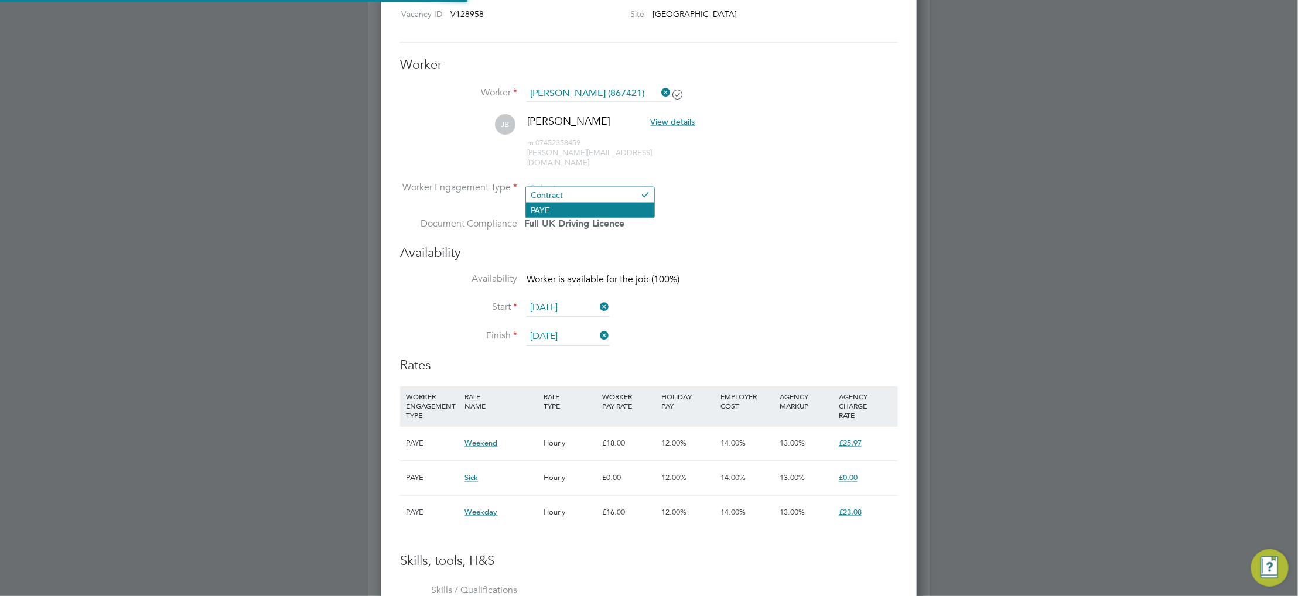
click at [594, 206] on li "PAYE" at bounding box center [590, 210] width 128 height 15
type input "PAYE"
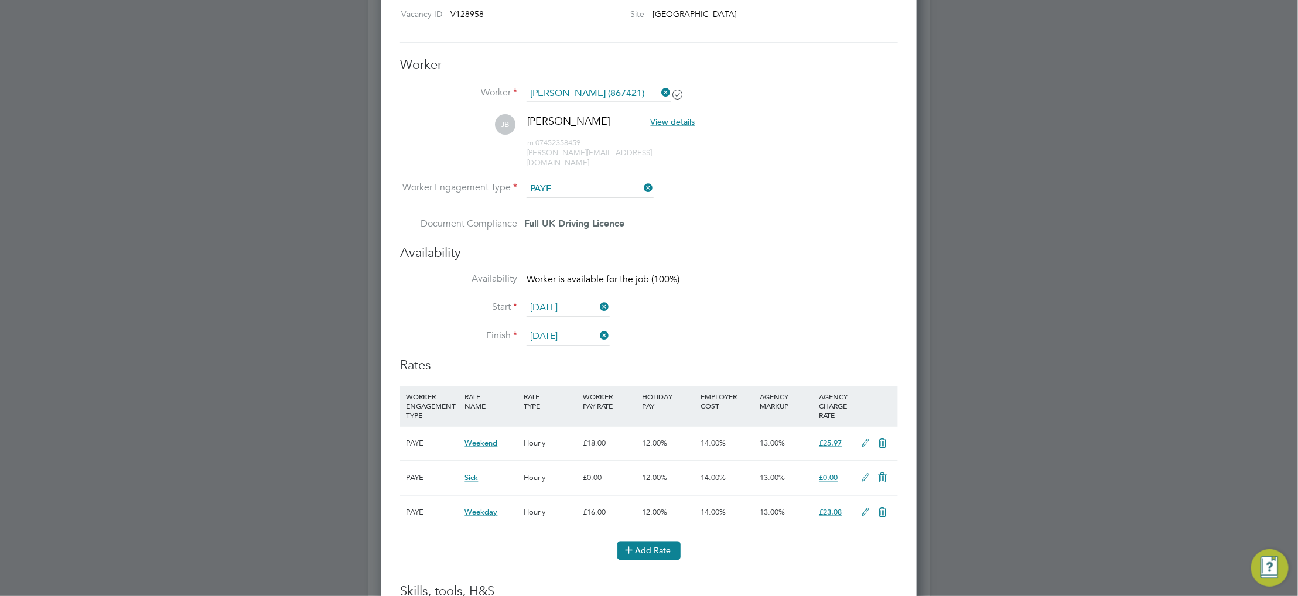
click at [661, 542] on button "Add Rate" at bounding box center [649, 551] width 63 height 19
